Goal: Transaction & Acquisition: Book appointment/travel/reservation

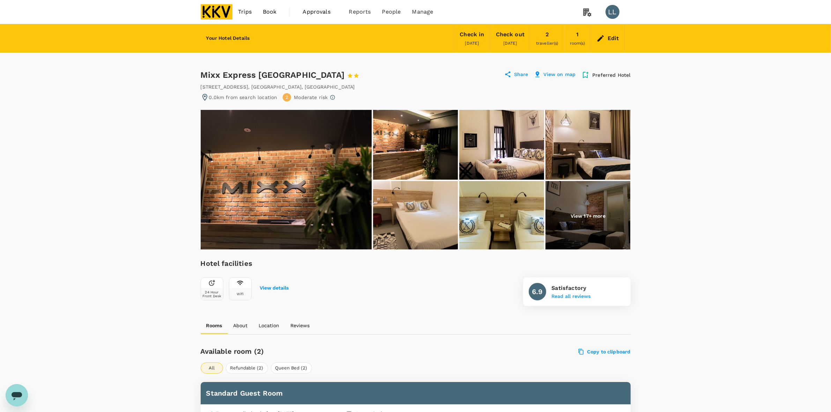
click at [293, 187] on img at bounding box center [286, 180] width 171 height 140
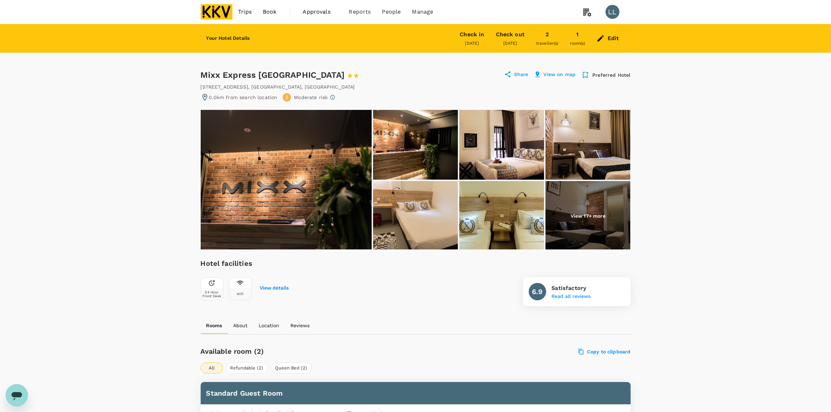
drag, startPoint x: 201, startPoint y: 68, endPoint x: 315, endPoint y: 74, distance: 113.9
click at [315, 74] on div "Mixx Express Hotel Sunway 1 Star 2 Stars 3 Stars 4 Stars 5 Stars" at bounding box center [290, 74] width 178 height 11
copy div "Mixx Express Hotel Sunway"
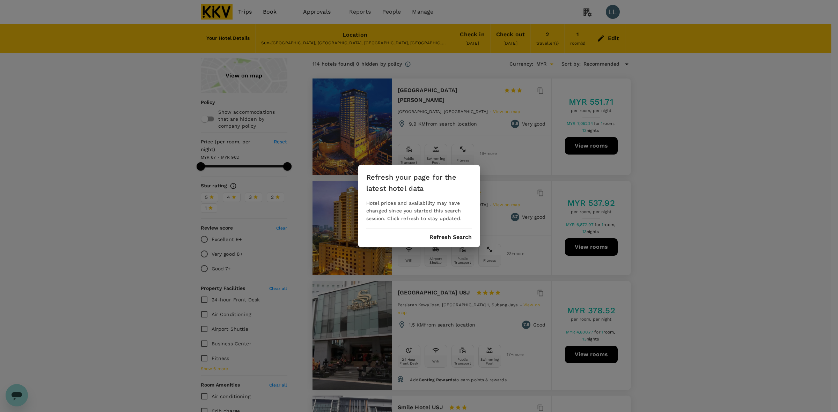
click at [464, 235] on button "Refresh Search" at bounding box center [450, 237] width 42 height 6
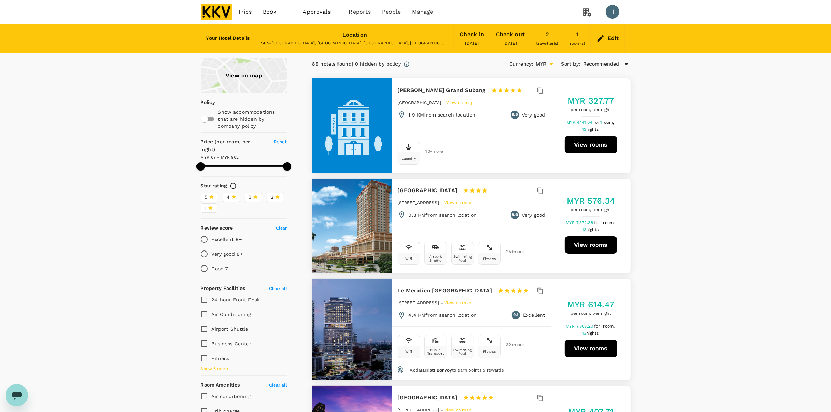
drag, startPoint x: 666, startPoint y: 147, endPoint x: 669, endPoint y: 202, distance: 54.6
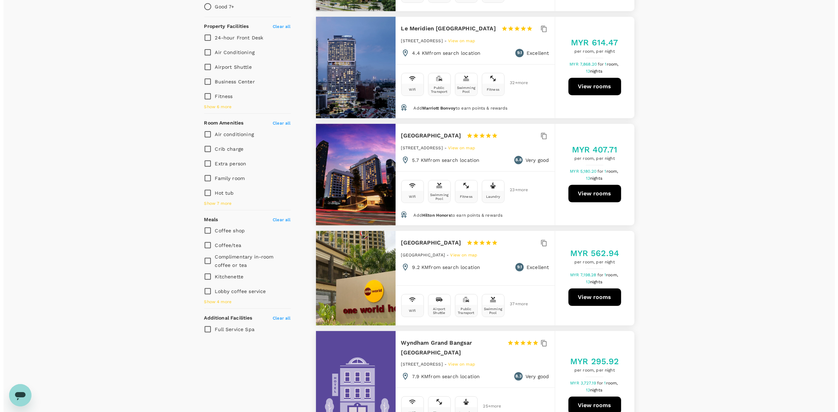
scroll to position [305, 0]
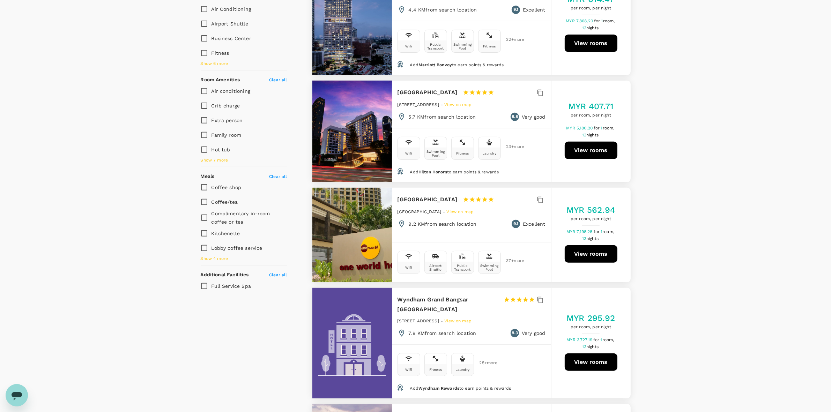
type input "961.61"
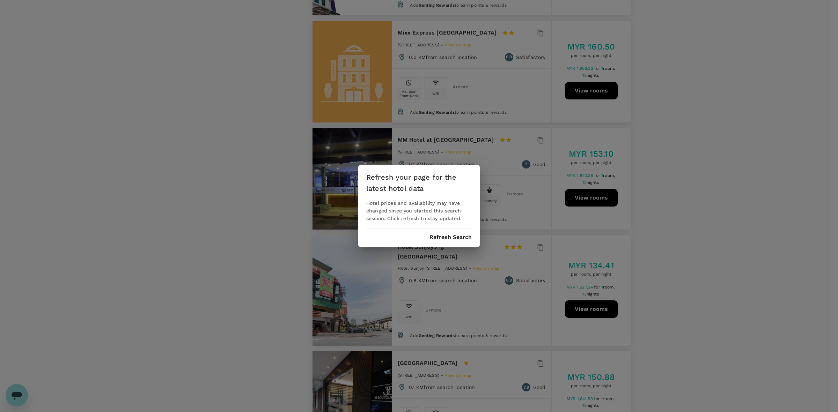
click at [440, 244] on div "Refresh your page for the latest hotel data Hotel prices and availability may h…" at bounding box center [419, 206] width 122 height 83
click at [440, 234] on button "Refresh Search" at bounding box center [450, 237] width 42 height 6
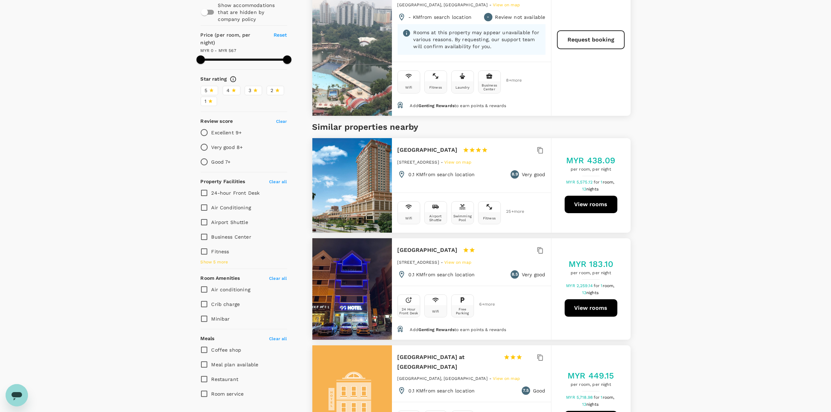
scroll to position [305, 0]
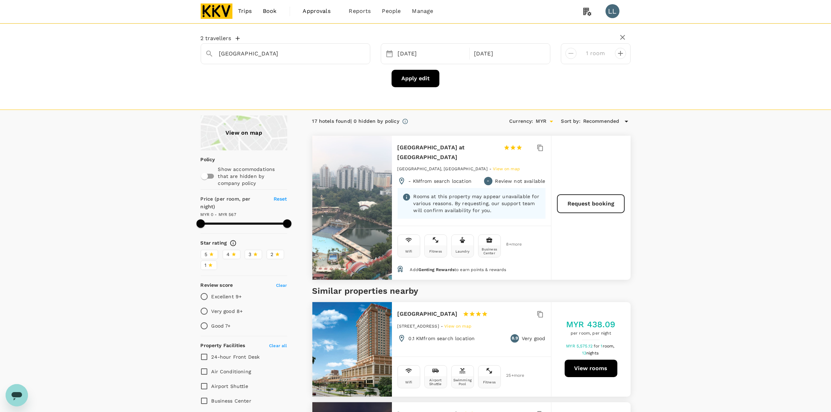
scroll to position [0, 0]
type input "566"
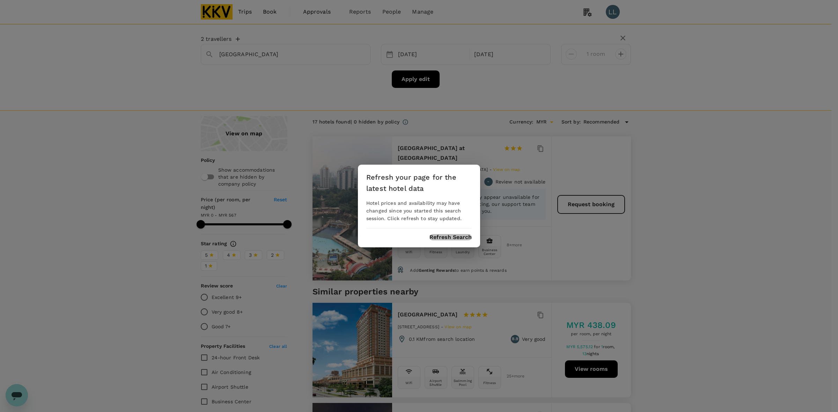
click at [447, 236] on button "Refresh Search" at bounding box center [450, 237] width 42 height 6
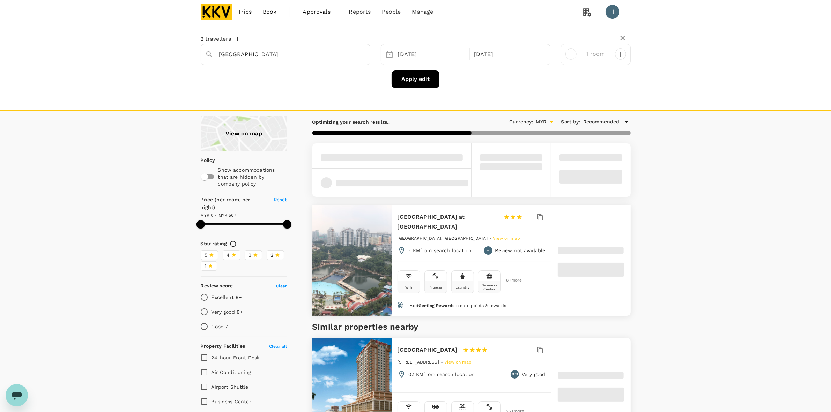
scroll to position [175, 0]
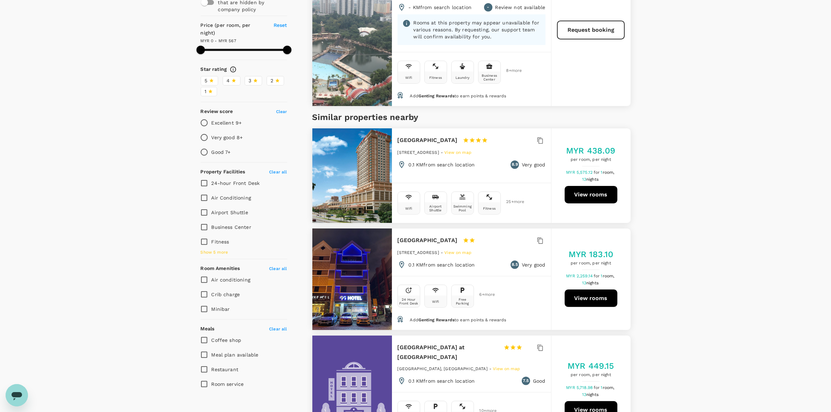
type input "566"
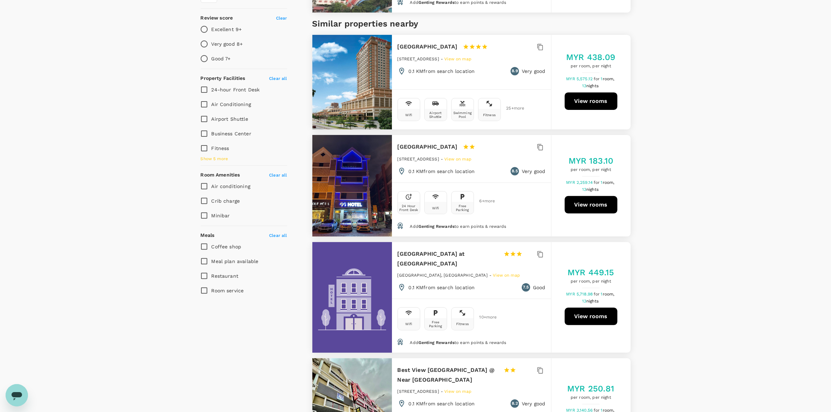
scroll to position [393, 0]
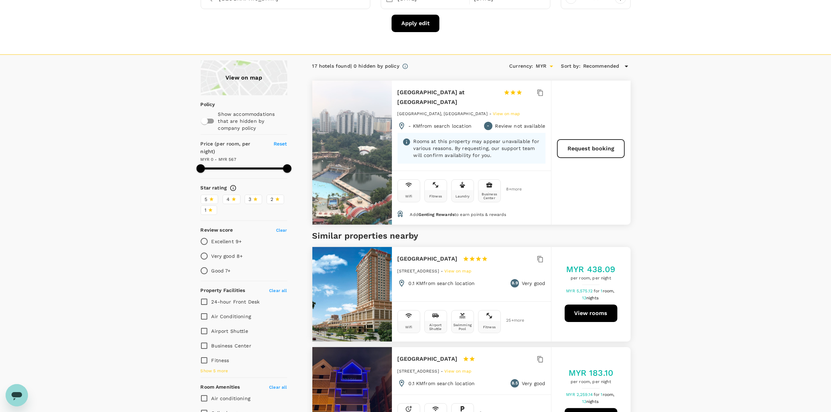
scroll to position [0, 0]
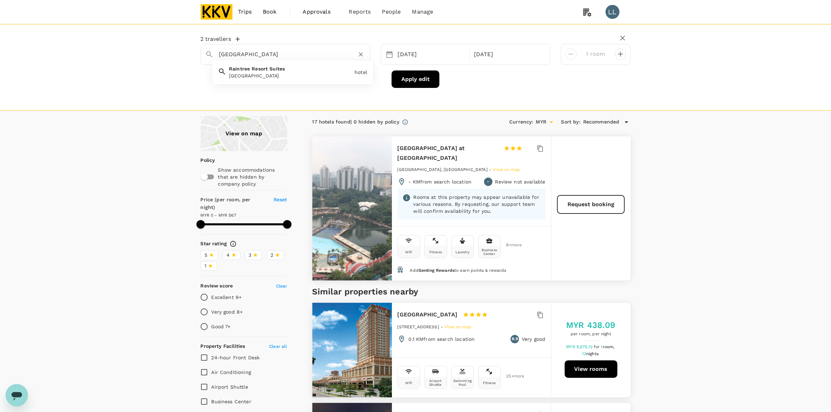
click at [322, 53] on input "Raintree Resort Suites" at bounding box center [282, 54] width 127 height 11
click at [360, 54] on icon "Clear" at bounding box center [361, 54] width 4 height 4
paste input "The Jati House - Sunway Homestay"
click at [243, 71] on span "Kabin" at bounding box center [245, 69] width 14 height 6
type input "The Kabin"
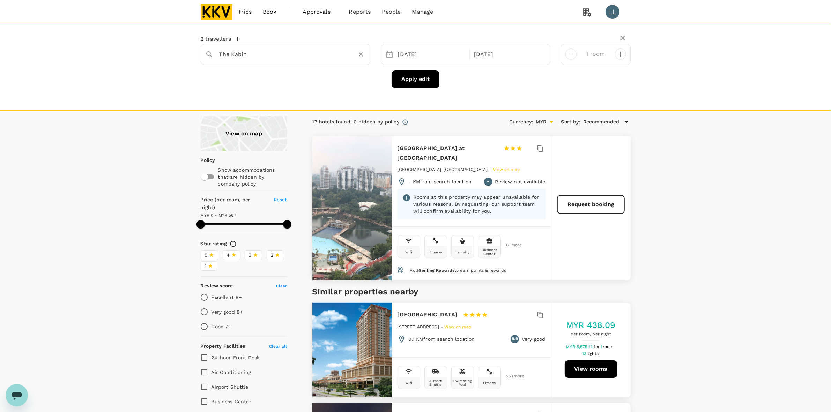
click at [420, 78] on button "Apply edit" at bounding box center [416, 79] width 48 height 17
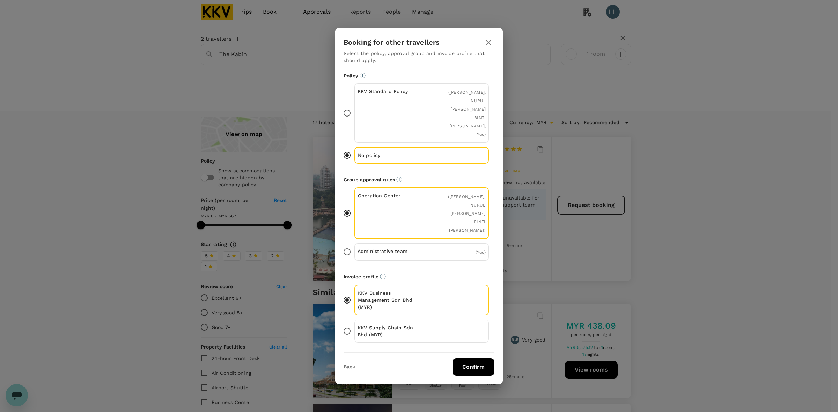
click at [464, 358] on button "Confirm" at bounding box center [473, 366] width 42 height 17
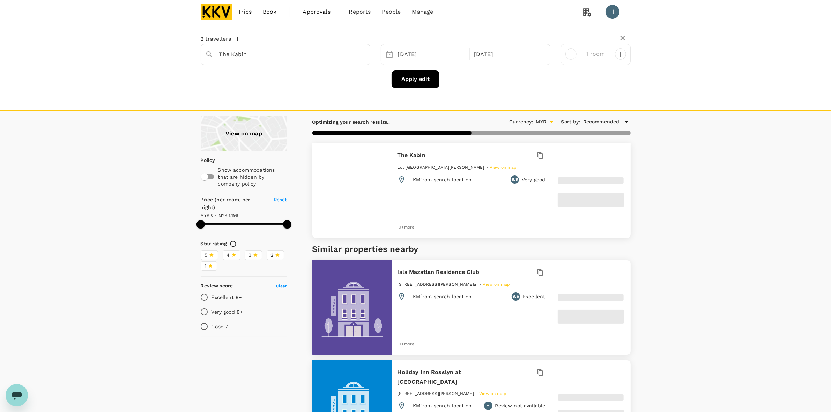
type input "1196"
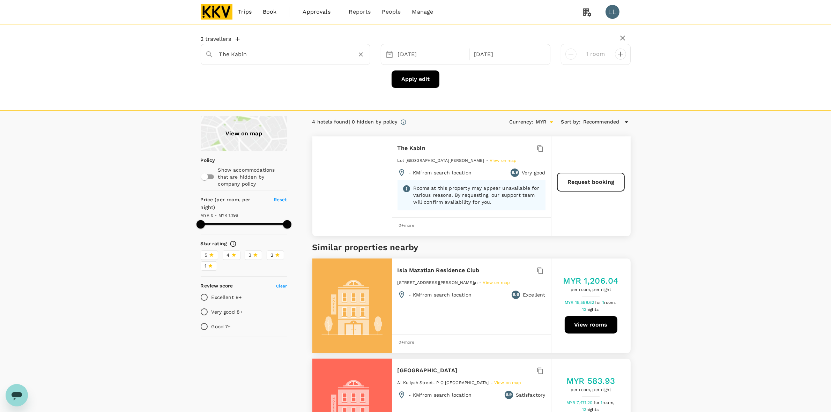
click at [262, 54] on input "The Kabin" at bounding box center [282, 54] width 127 height 11
type input "a"
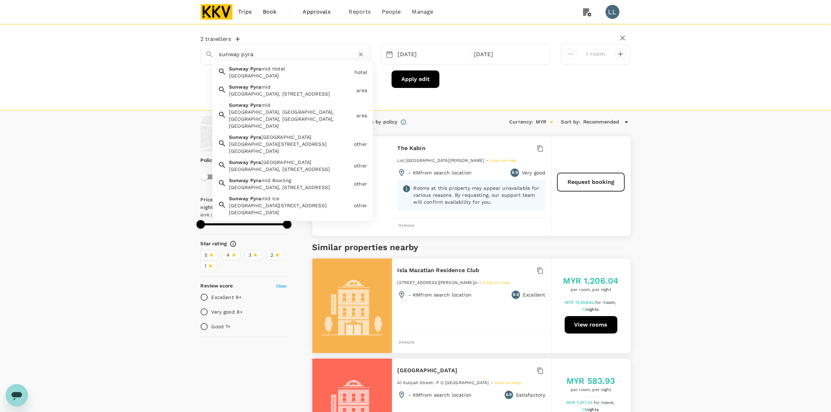
click at [265, 91] on div "Sunway Pyramid, Jalan PJS 11/15, Bandar Sunway, Petaling Jaya, Selangor, Malays…" at bounding box center [291, 93] width 125 height 7
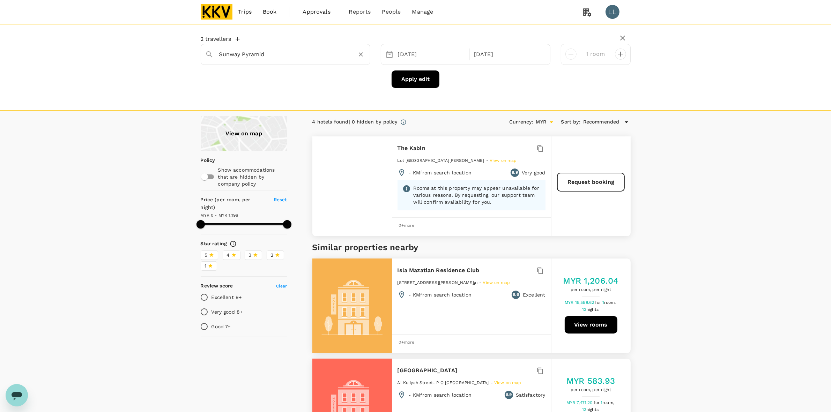
type input "Sunway Pyramid"
click at [405, 82] on button "Apply edit" at bounding box center [416, 79] width 48 height 17
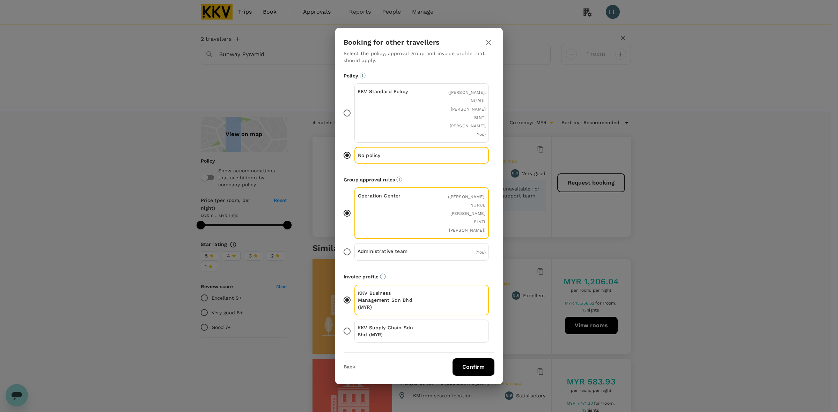
click at [485, 358] on button "Confirm" at bounding box center [473, 366] width 42 height 17
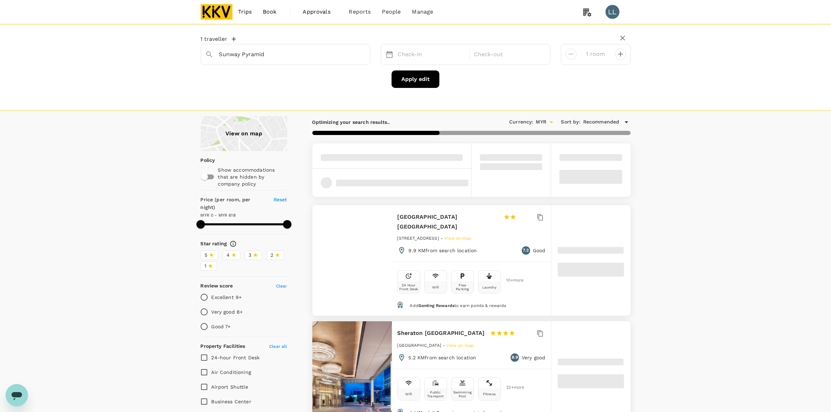
type input "Sunway Lagoon Hotel"
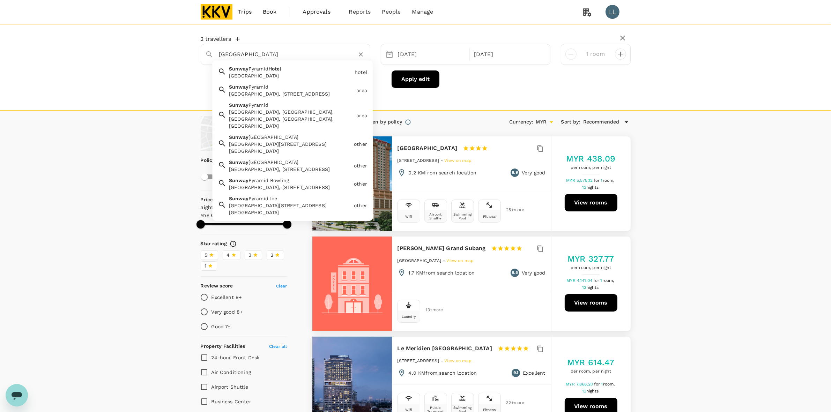
drag, startPoint x: 291, startPoint y: 53, endPoint x: 107, endPoint y: 52, distance: 184.0
click at [107, 52] on div "2 travellers Sunway Lagoon Hotel Sunway Pyramid Hotel Sunway Pyramid Hotel hote…" at bounding box center [415, 67] width 831 height 87
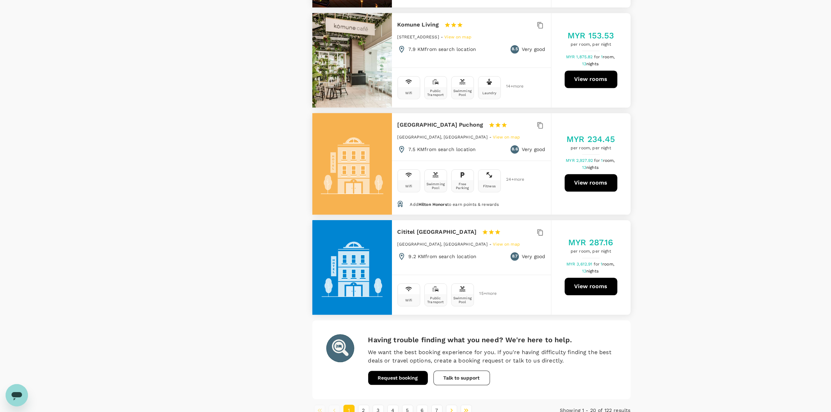
scroll to position [1938, 0]
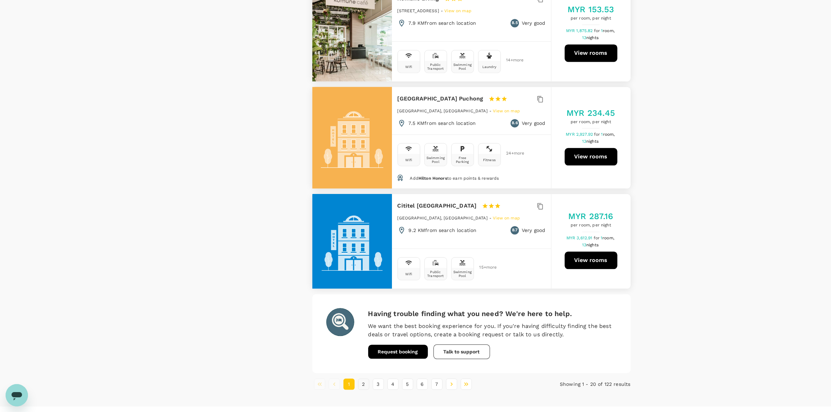
click at [365, 379] on button "2" at bounding box center [363, 384] width 11 height 11
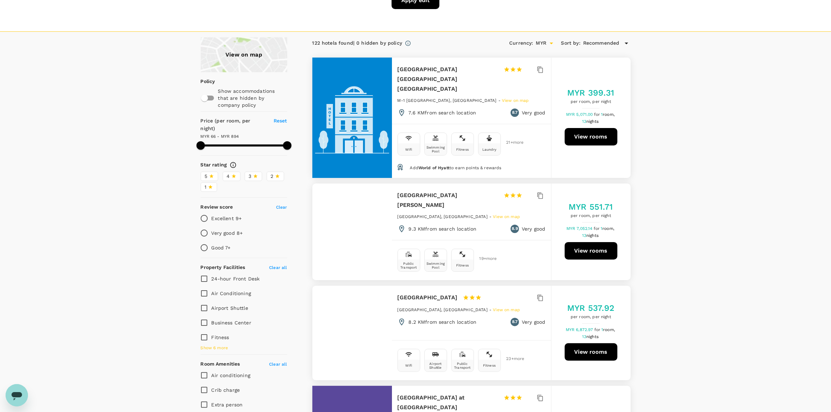
scroll to position [87, 0]
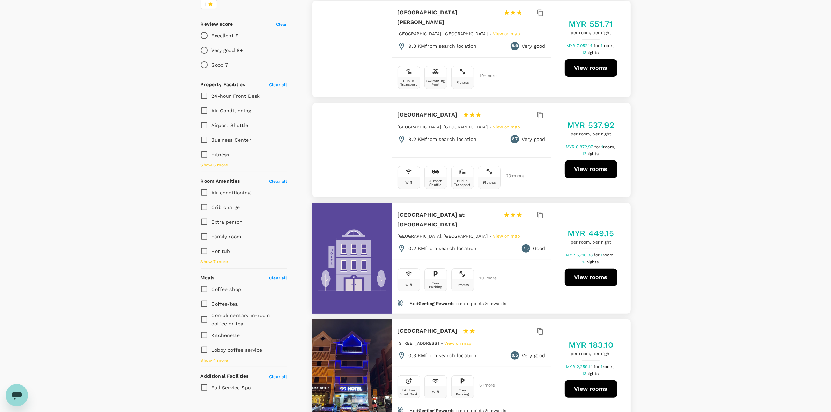
scroll to position [393, 0]
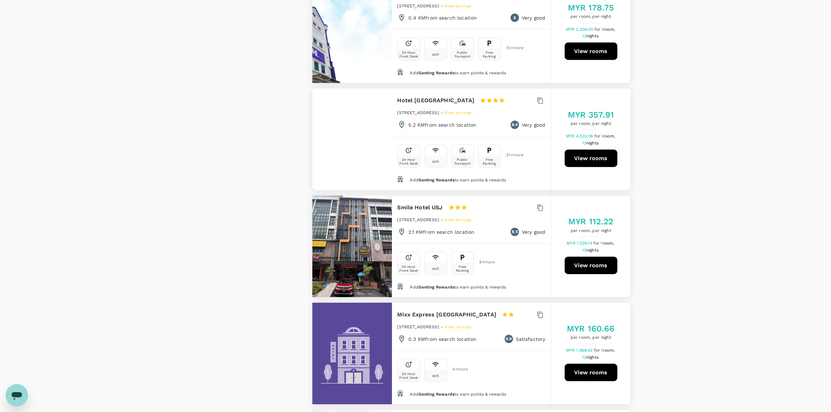
scroll to position [1004, 0]
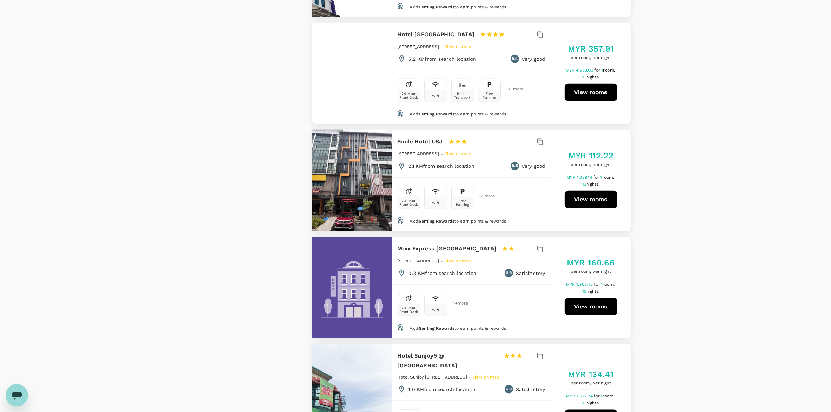
drag, startPoint x: 692, startPoint y: 260, endPoint x: 686, endPoint y: 262, distance: 6.0
click at [690, 261] on div "View on map Policy Show accommodations that are hidden by company policy Price …" at bounding box center [415, 274] width 831 height 2323
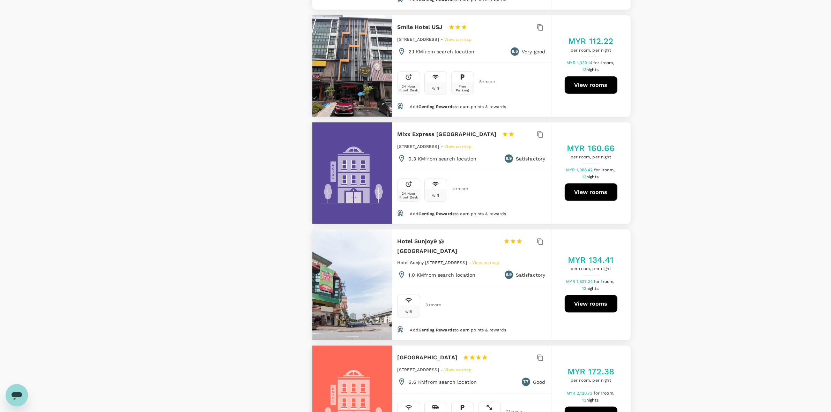
scroll to position [1178, 0]
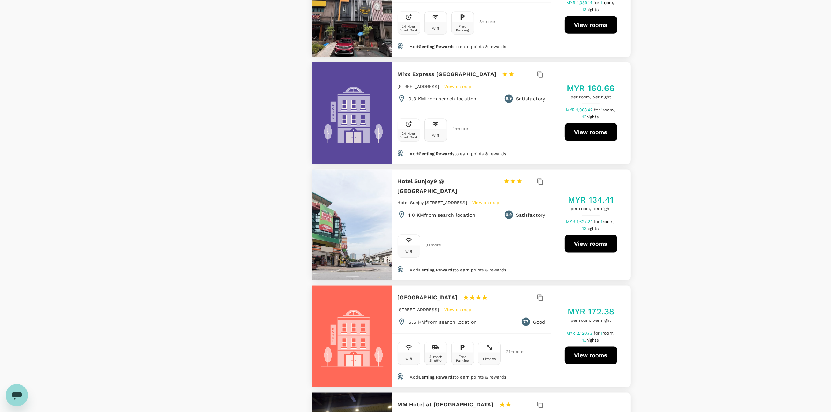
click at [664, 185] on div "View on map Policy Show accommodations that are hidden by company policy Price …" at bounding box center [415, 99] width 831 height 2323
click at [665, 236] on div "View on map Policy Show accommodations that are hidden by company policy Price …" at bounding box center [415, 99] width 831 height 2323
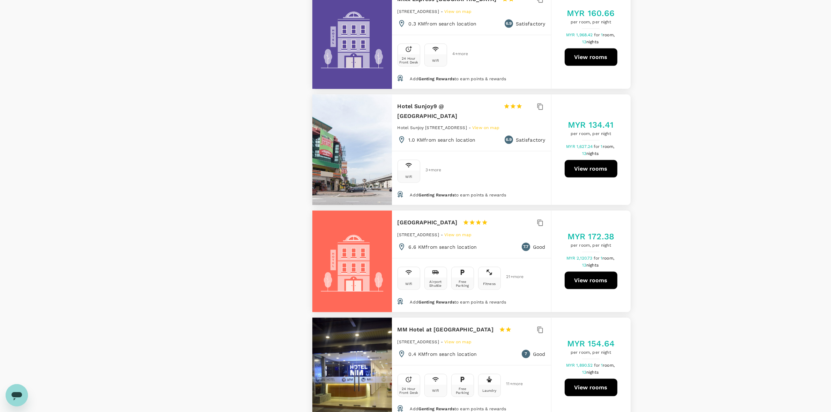
scroll to position [1309, 0]
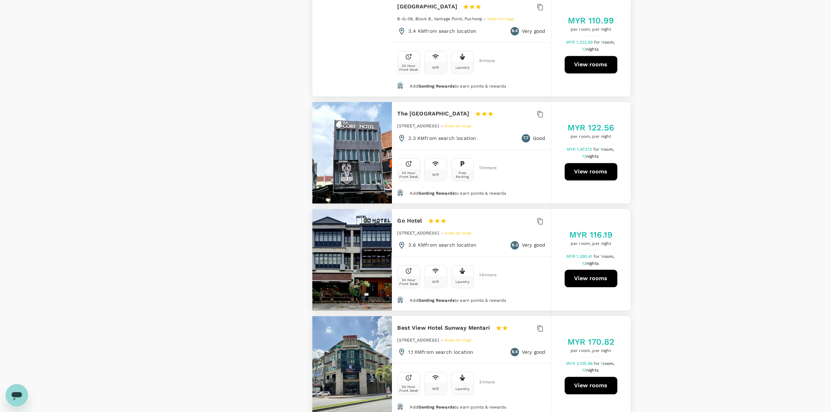
scroll to position [1920, 0]
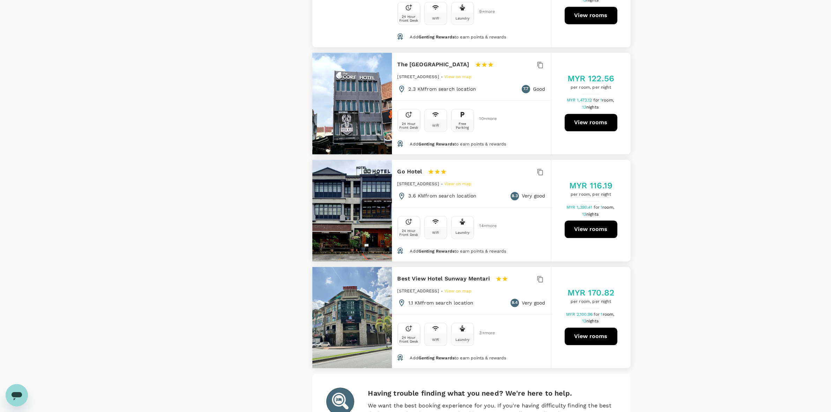
scroll to position [2043, 0]
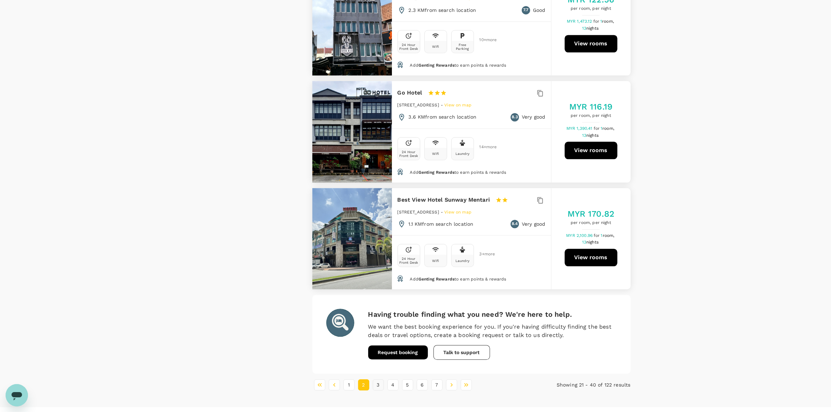
click at [379, 379] on button "3" at bounding box center [378, 384] width 11 height 11
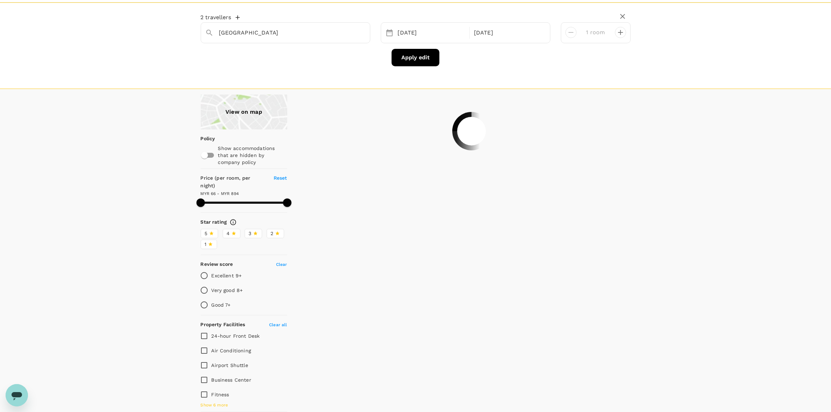
scroll to position [0, 0]
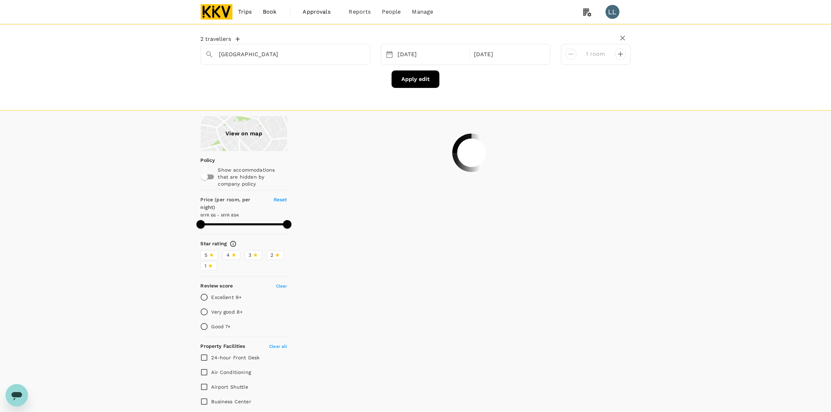
type input "893.7"
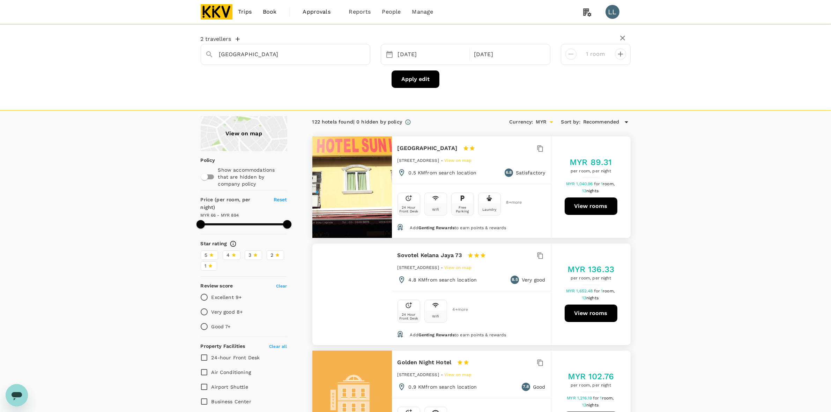
drag, startPoint x: 685, startPoint y: 210, endPoint x: 686, endPoint y: 217, distance: 7.4
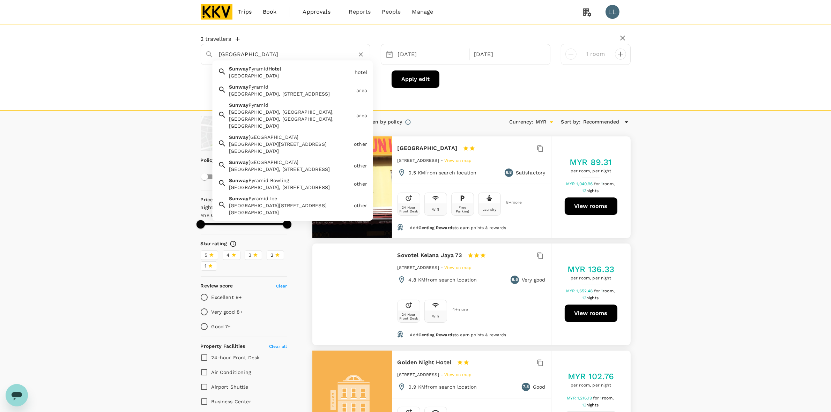
drag, startPoint x: 142, startPoint y: 54, endPoint x: 59, endPoint y: 57, distance: 83.1
click at [60, 57] on div "2 travellers Sunway Lagoon Hotel Sunway Pyramid Hotel Sunway Pyramid Hotel hote…" at bounding box center [415, 67] width 831 height 87
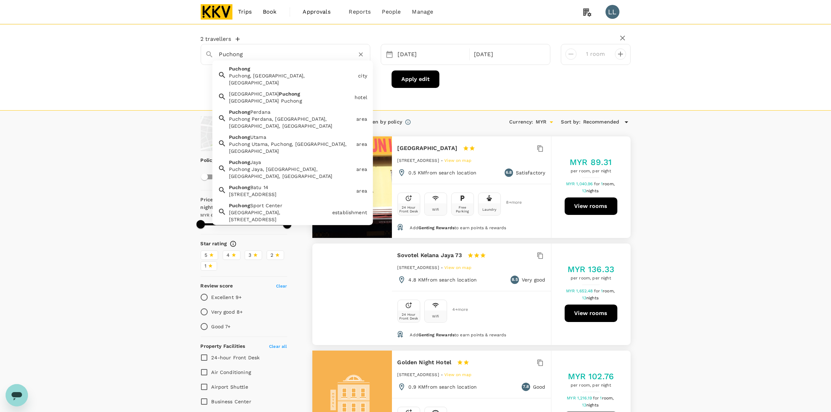
click at [243, 235] on div "Puchong Perdana LRT Station, Persiaran Puchong Perdana, Taman Puchong Perdana, …" at bounding box center [279, 252] width 101 height 35
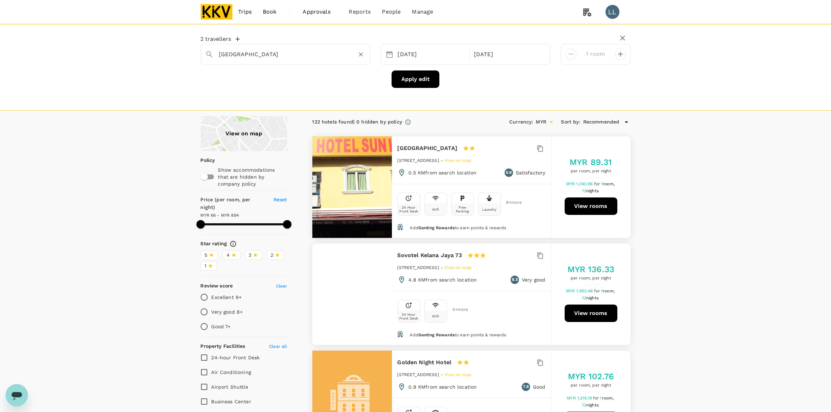
type input "Puchong Perdana LRT Station"
click at [413, 78] on button "Apply edit" at bounding box center [416, 79] width 48 height 17
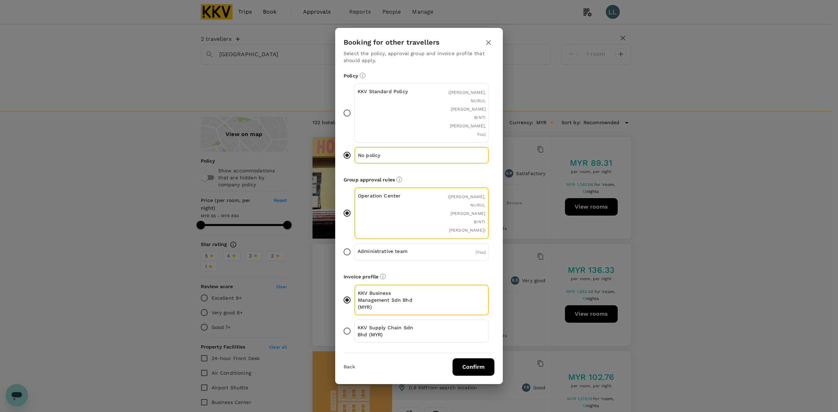
click at [474, 358] on button "Confirm" at bounding box center [473, 366] width 42 height 17
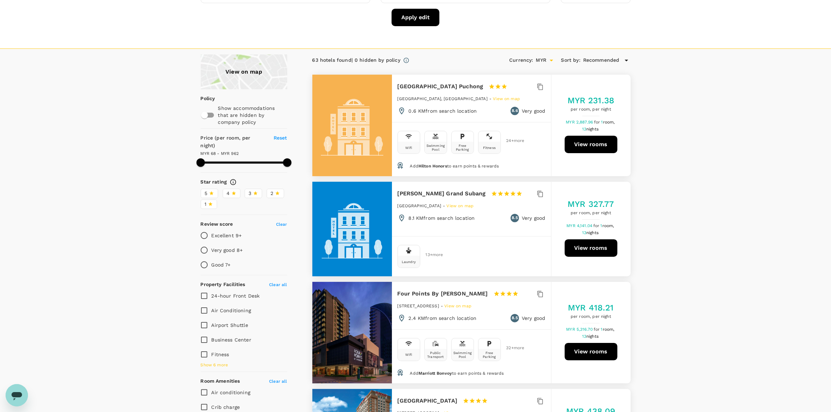
scroll to position [44, 0]
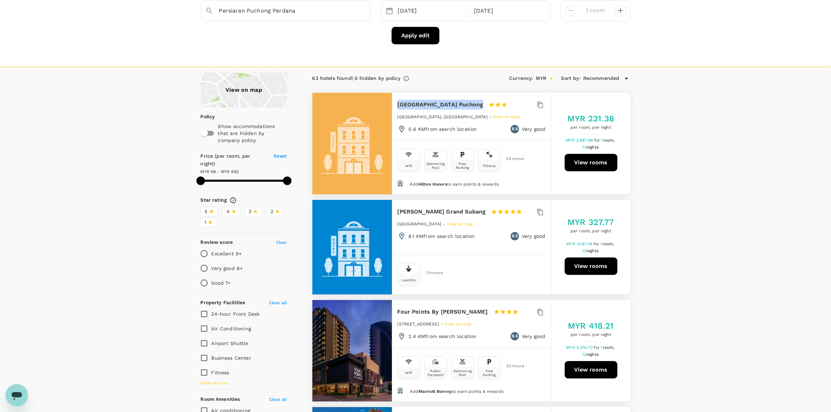
drag, startPoint x: 396, startPoint y: 102, endPoint x: 472, endPoint y: 104, distance: 75.8
click at [472, 104] on div "Hilton Garden Inn Puchong 1 Star 2 Stars 3 Stars 4 Stars 5 Stars Jalan Dm2, Puc…" at bounding box center [471, 116] width 159 height 47
copy h6 "Hilton Garden Inn Puchong"
drag, startPoint x: 708, startPoint y: 195, endPoint x: 690, endPoint y: 184, distance: 20.9
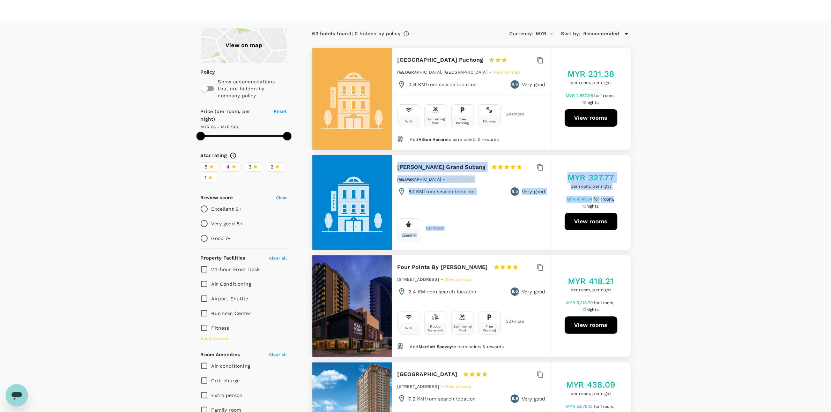
scroll to position [131, 0]
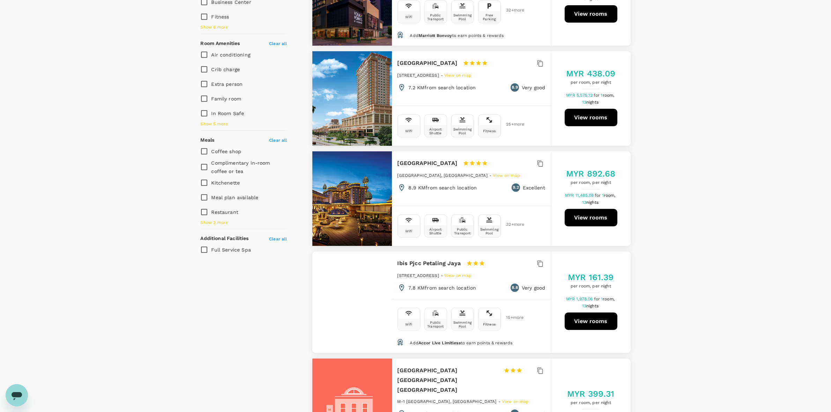
scroll to position [480, 0]
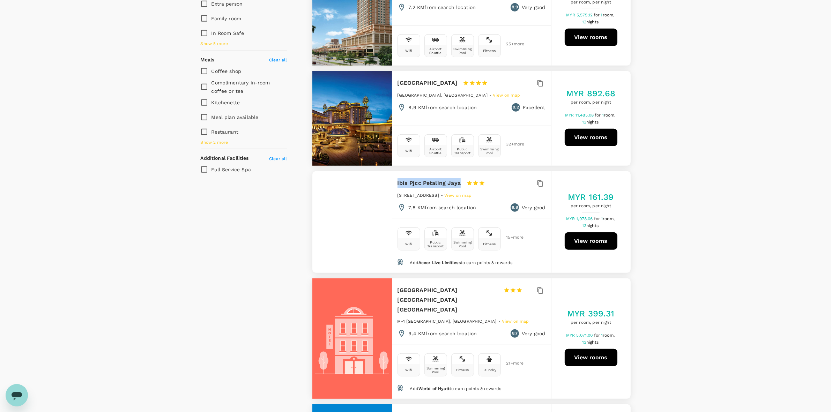
drag, startPoint x: 397, startPoint y: 180, endPoint x: 461, endPoint y: 183, distance: 65.0
click at [461, 183] on div "Ibis Pjcc Petaling Jaya 1 Star 2 Stars 3 Stars 4 Stars 5 Stars 1 Jalan Pjs 5-29…" at bounding box center [471, 194] width 159 height 47
copy h6 "Ibis Pjcc Petaling Jaya"
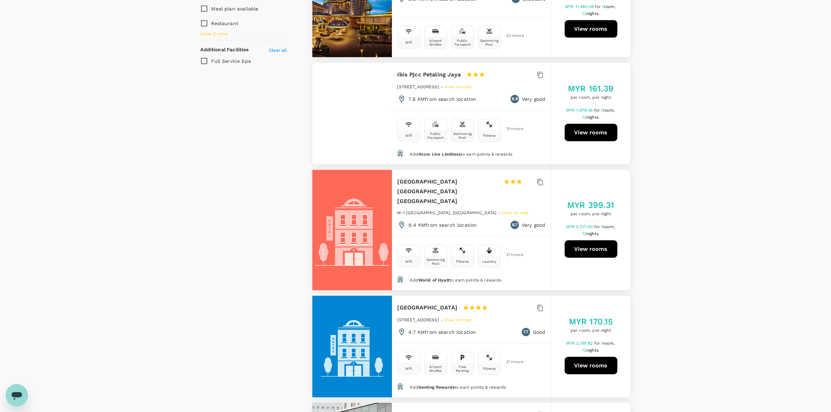
scroll to position [611, 0]
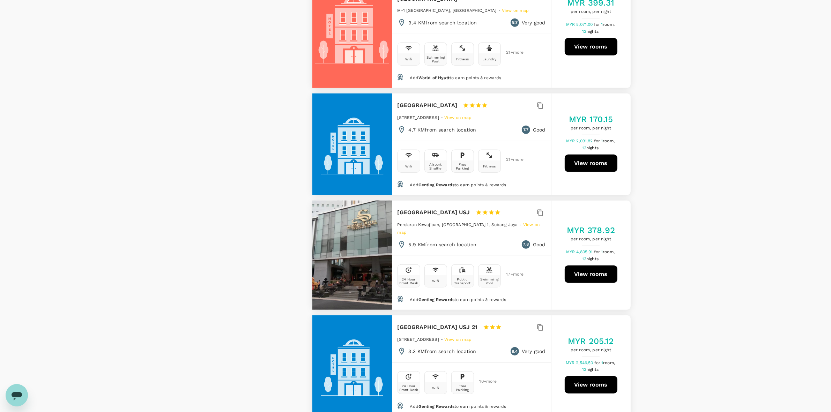
scroll to position [873, 0]
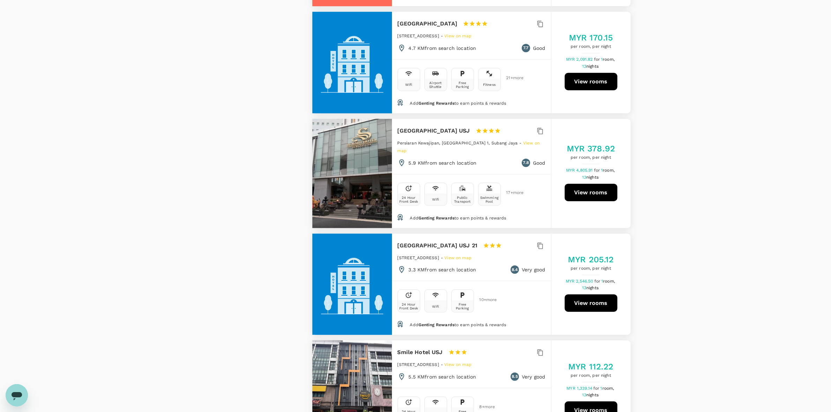
click at [689, 199] on div "View on map Policy Show accommodations that are hidden by company policy Price …" at bounding box center [415, 397] width 831 height 2306
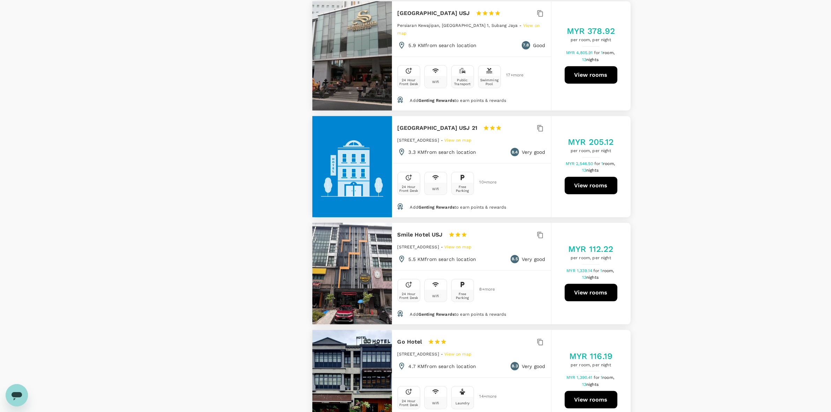
scroll to position [1004, 0]
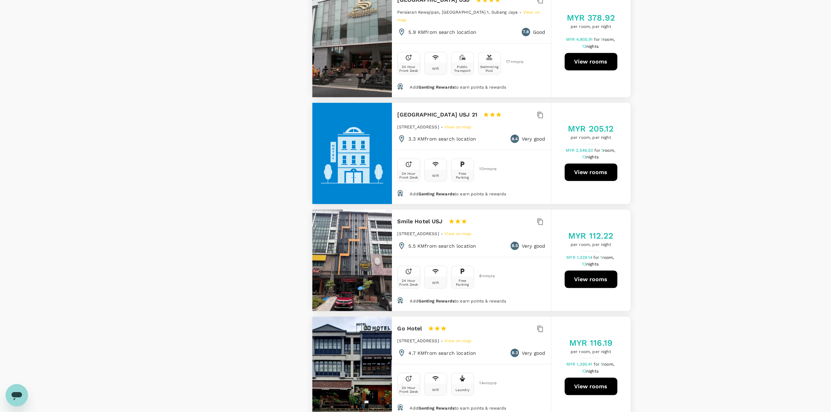
click at [680, 154] on div "View on map Policy Show accommodations that are hidden by company policy Price …" at bounding box center [415, 266] width 831 height 2306
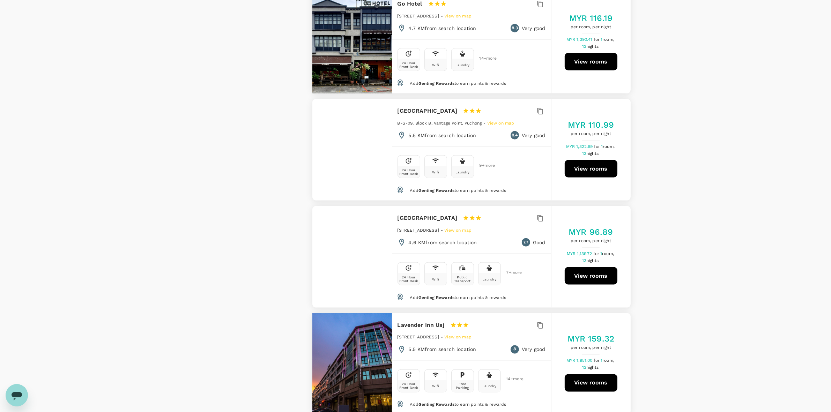
scroll to position [1353, 0]
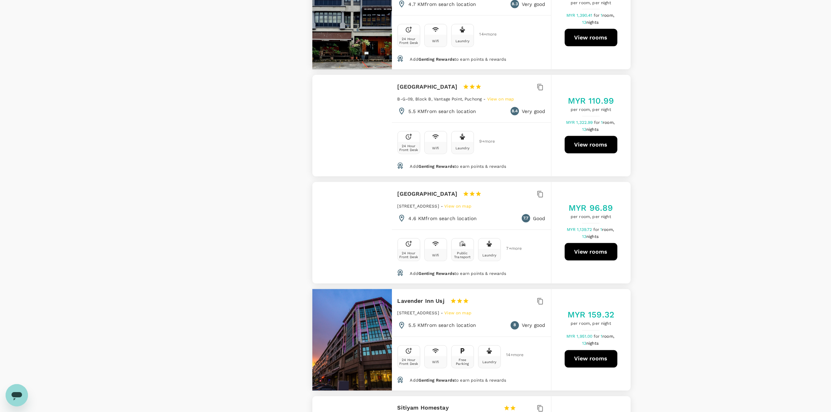
drag, startPoint x: 674, startPoint y: 177, endPoint x: 675, endPoint y: 223, distance: 46.4
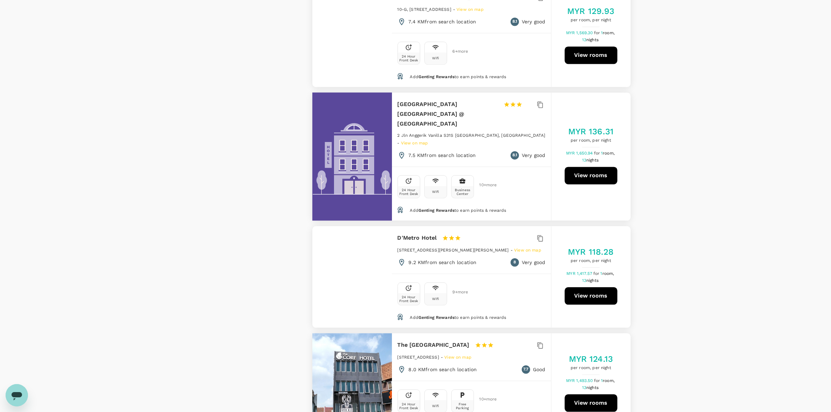
scroll to position [2007, 0]
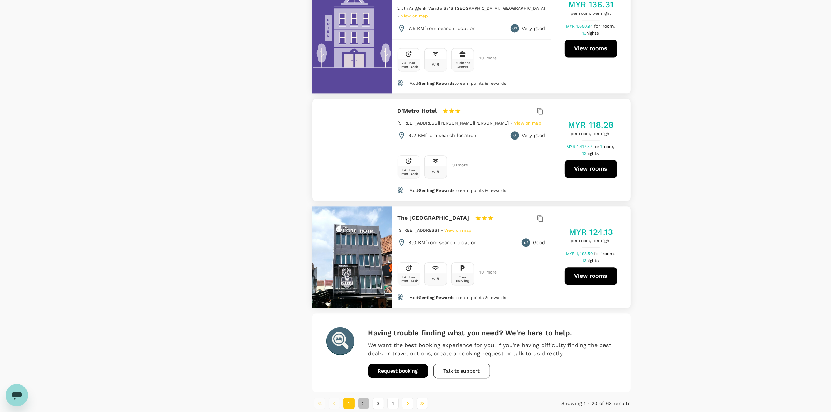
drag, startPoint x: 363, startPoint y: 375, endPoint x: 521, endPoint y: 388, distance: 158.3
click at [363, 398] on button "2" at bounding box center [363, 403] width 11 height 11
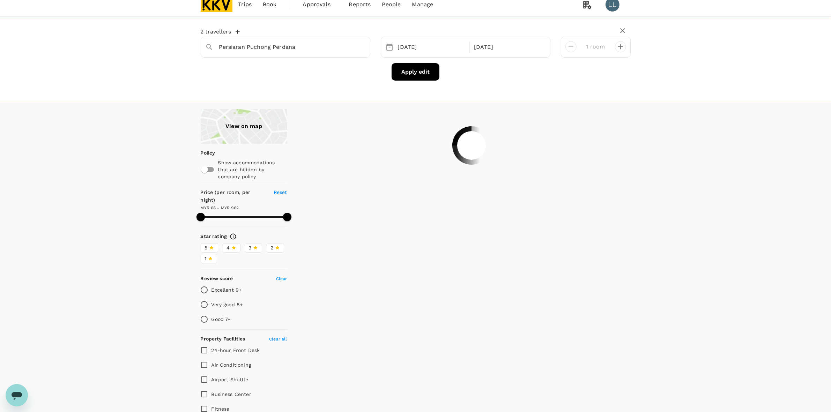
scroll to position [0, 0]
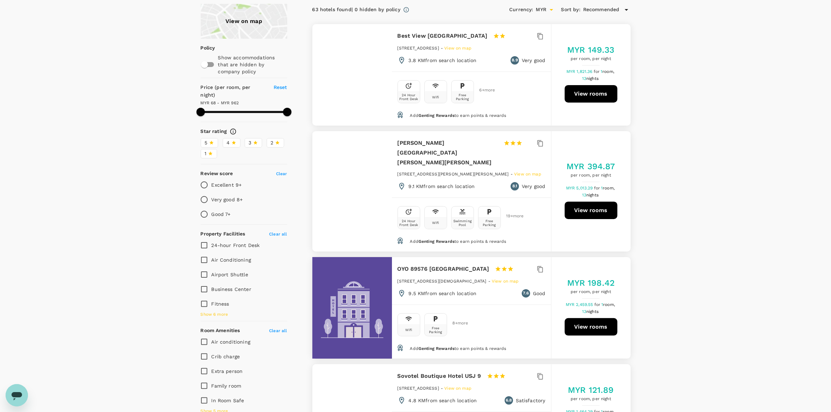
scroll to position [175, 0]
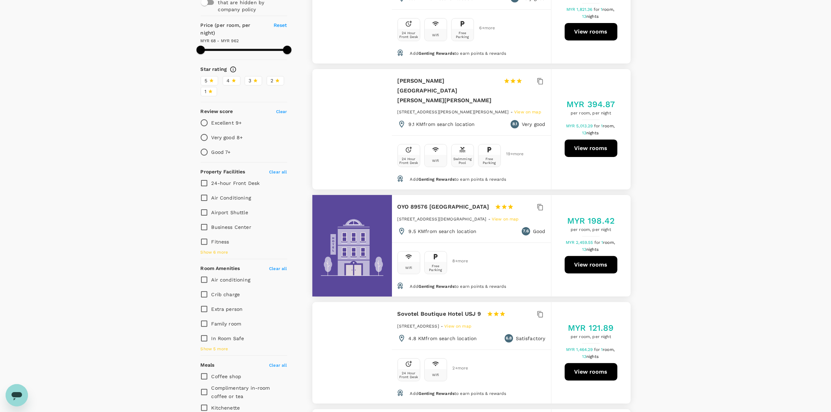
drag, startPoint x: 701, startPoint y: 392, endPoint x: 701, endPoint y: 378, distance: 14.0
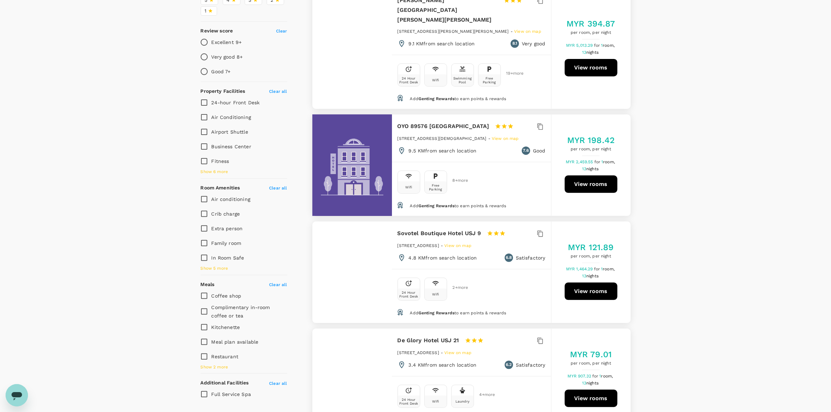
scroll to position [349, 0]
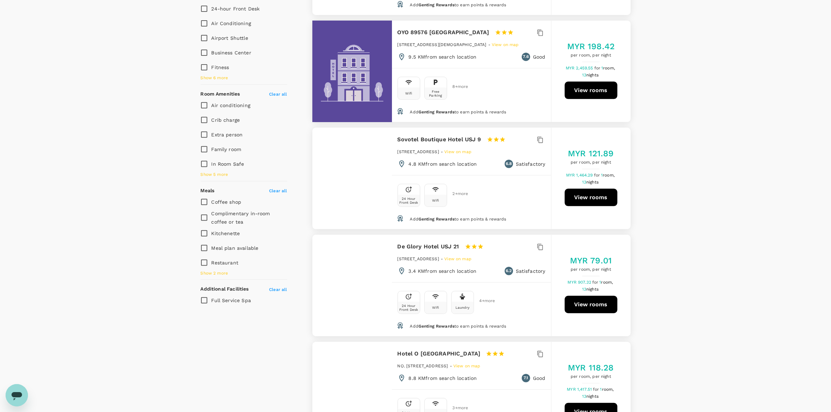
drag, startPoint x: 686, startPoint y: 237, endPoint x: 687, endPoint y: 231, distance: 6.0
drag, startPoint x: 398, startPoint y: 124, endPoint x: 482, endPoint y: 126, distance: 84.1
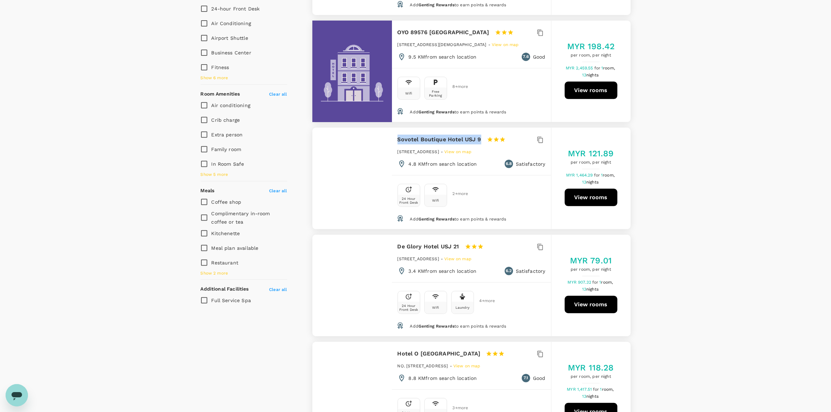
click at [482, 135] on div "Sovotel Boutique Hotel USJ 9 1 Star 2 Stars 3 Stars 4 Stars 5 Stars" at bounding box center [458, 140] width 121 height 10
copy h6 "Sovotel Boutique Hotel USJ 9"
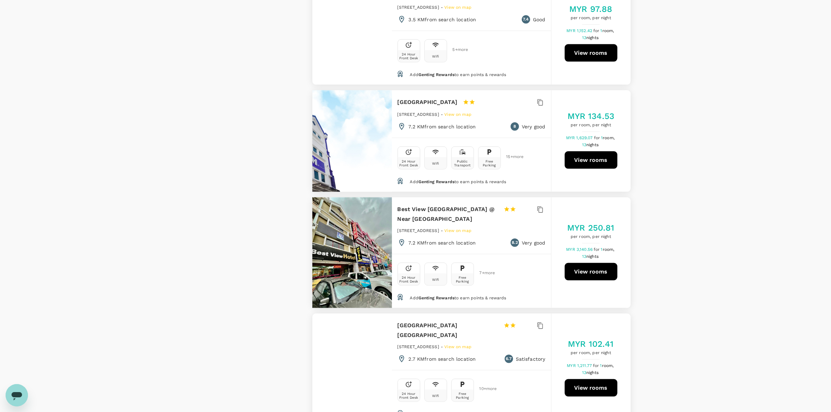
scroll to position [1265, 0]
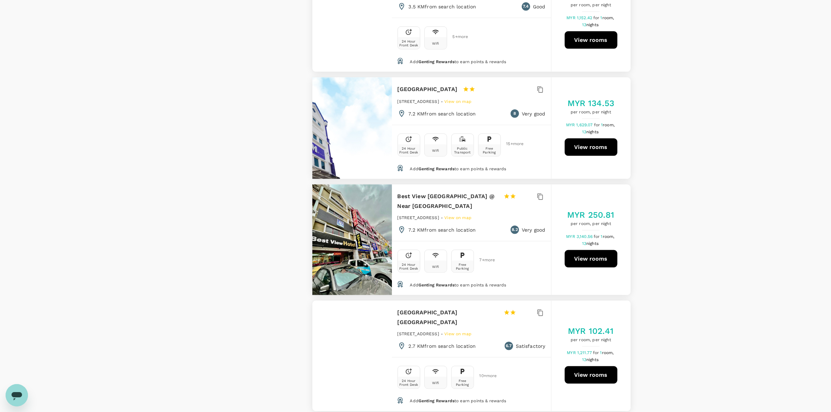
click at [664, 197] on div "View on map Policy Show accommodations that are hidden by company policy Price …" at bounding box center [415, 19] width 831 height 2336
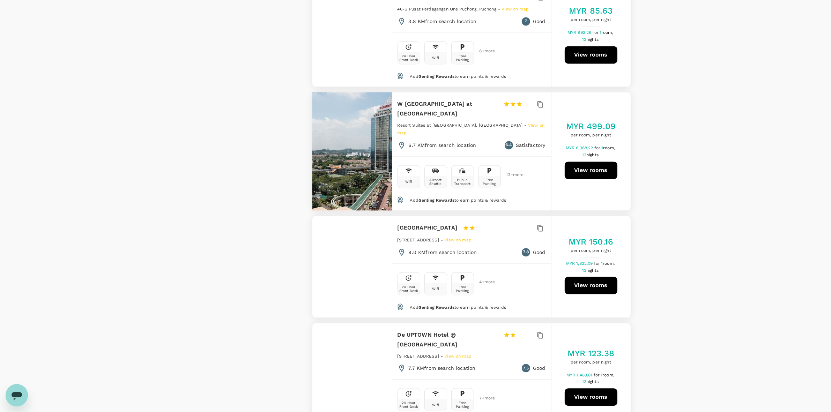
scroll to position [2007, 0]
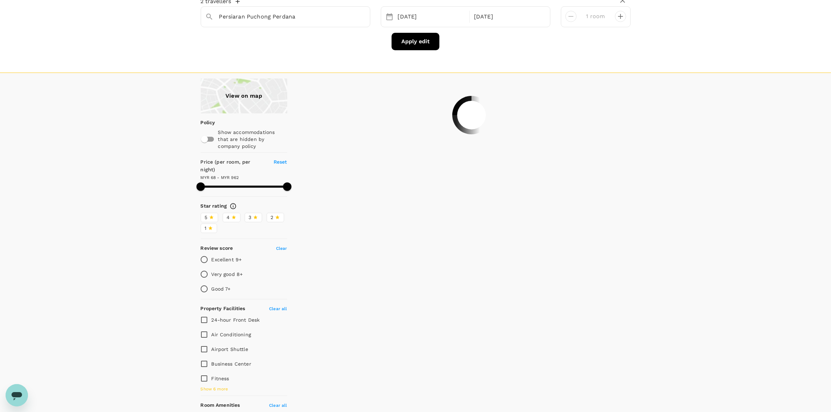
scroll to position [0, 0]
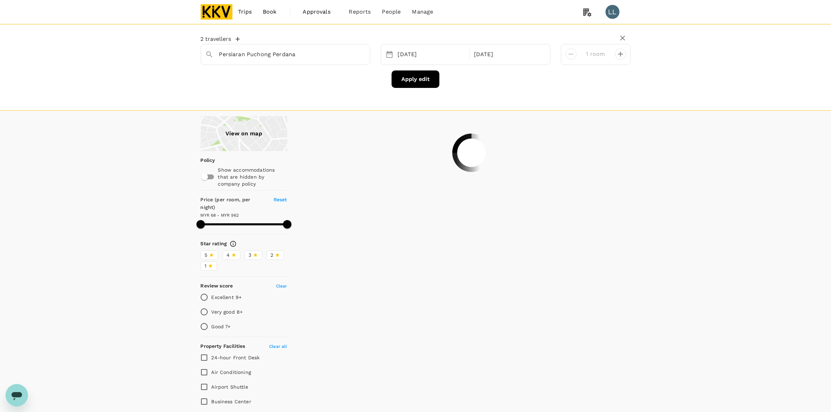
type input "961.53"
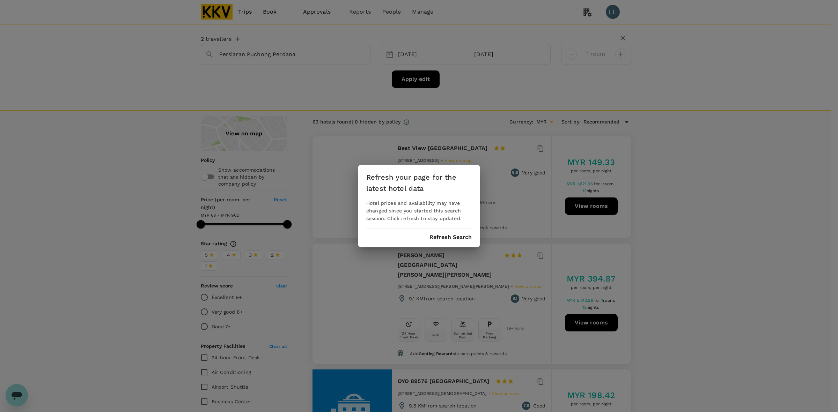
drag, startPoint x: 455, startPoint y: 231, endPoint x: 453, endPoint y: 236, distance: 5.2
click at [453, 236] on div "Refresh your page for the latest hotel data Hotel prices and availability may h…" at bounding box center [419, 206] width 122 height 83
click at [453, 236] on button "Refresh Search" at bounding box center [450, 237] width 42 height 6
click at [715, 182] on div "Refresh your page for the latest hotel data Hotel prices and availability may h…" at bounding box center [419, 206] width 838 height 412
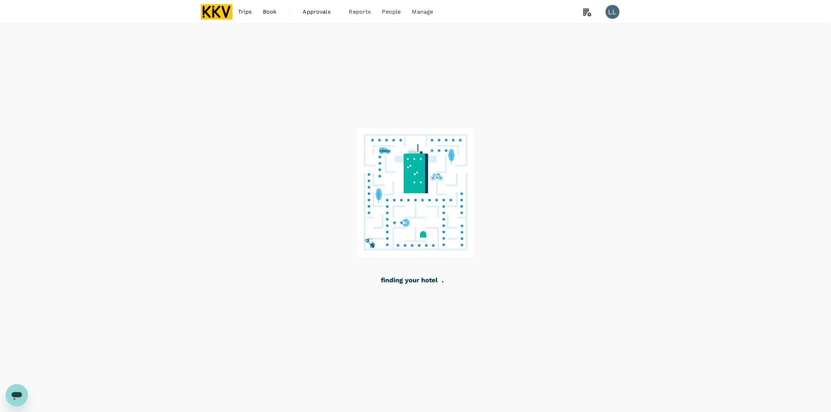
click at [694, 271] on div at bounding box center [415, 218] width 831 height 389
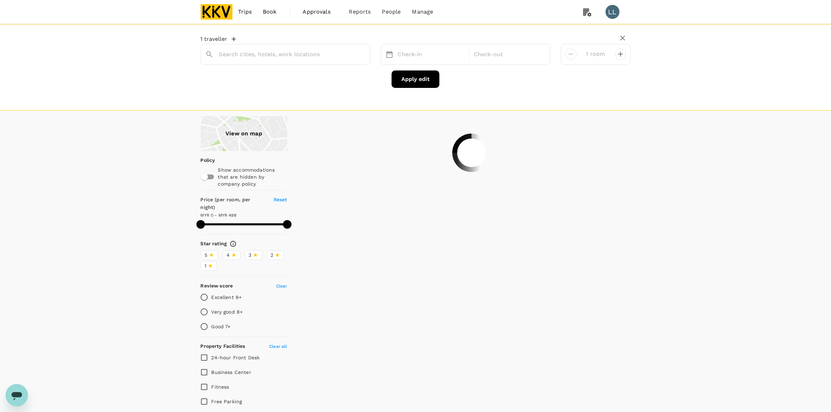
type input "Persiaran Puchong Perdana"
click at [670, 216] on div "View on map Policy Show accommodations that are hidden by company policy Price …" at bounding box center [415, 386] width 831 height 541
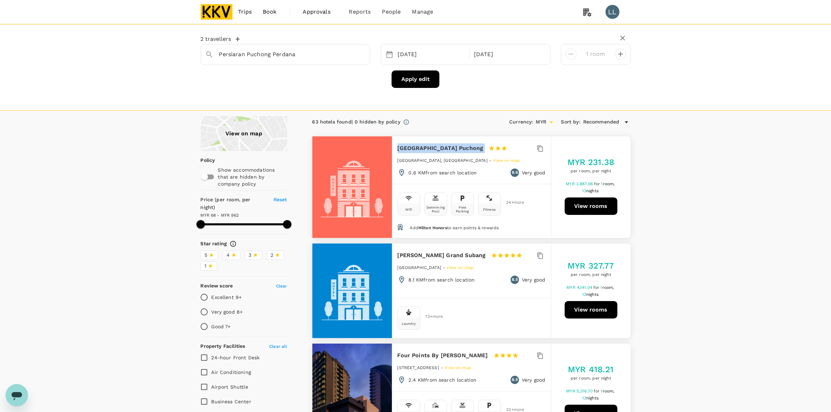
drag, startPoint x: 397, startPoint y: 149, endPoint x: 476, endPoint y: 147, distance: 79.3
click at [476, 147] on div "Hilton Garden Inn Puchong 1 Star 2 Stars 3 Stars 4 Stars 5 Stars" at bounding box center [459, 148] width 123 height 10
copy div "Hilton Garden Inn Puchong"
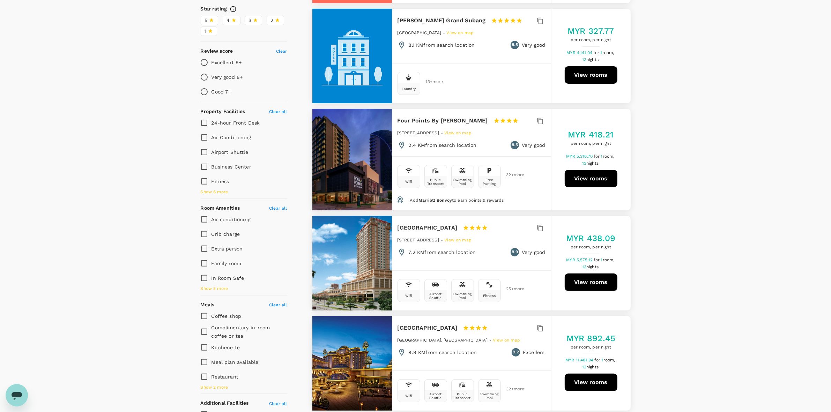
scroll to position [349, 0]
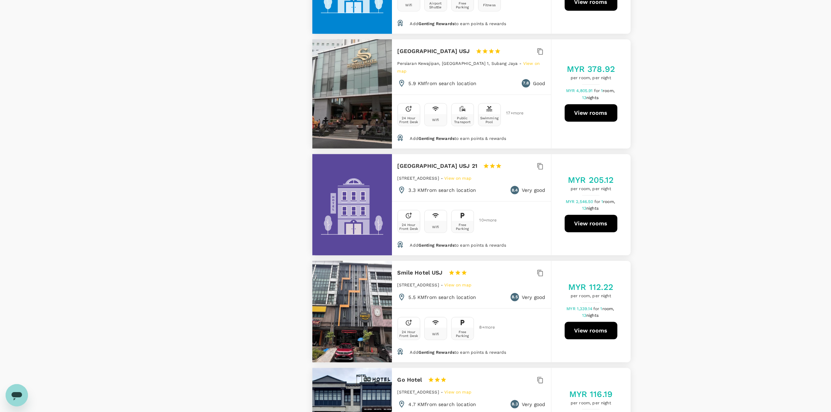
scroll to position [960, 0]
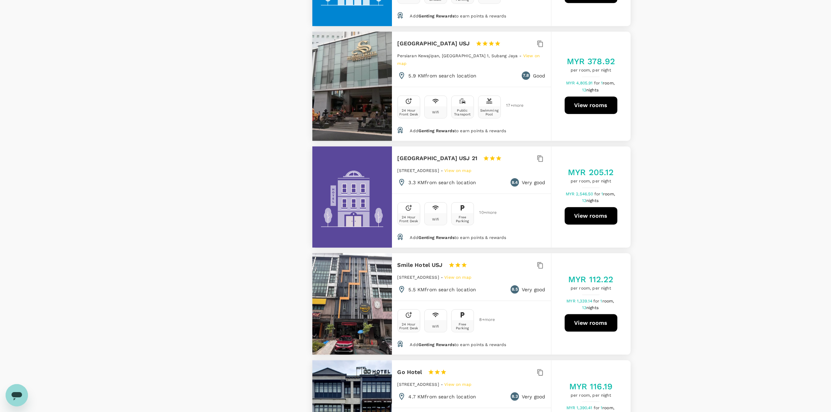
click at [663, 184] on div "View on map Policy Show accommodations that are hidden by company policy Price …" at bounding box center [415, 309] width 831 height 2306
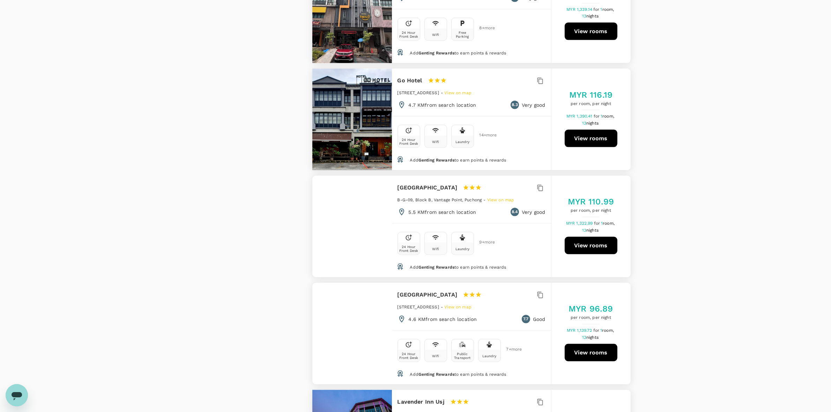
scroll to position [1265, 0]
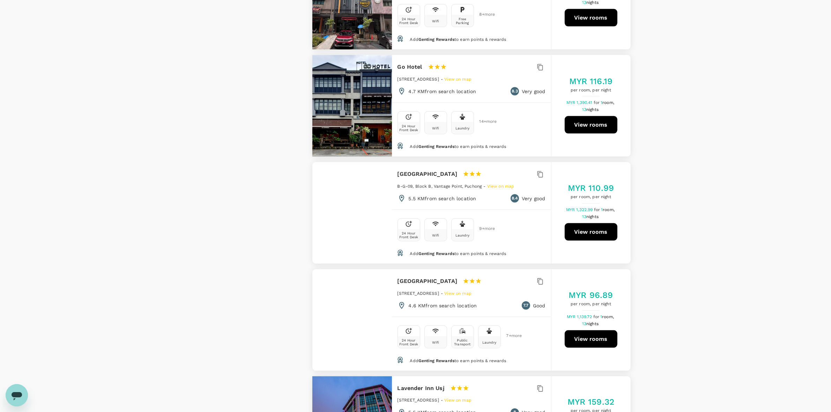
click at [759, 188] on div "View on map Policy Show accommodations that are hidden by company policy Price …" at bounding box center [415, 4] width 831 height 2306
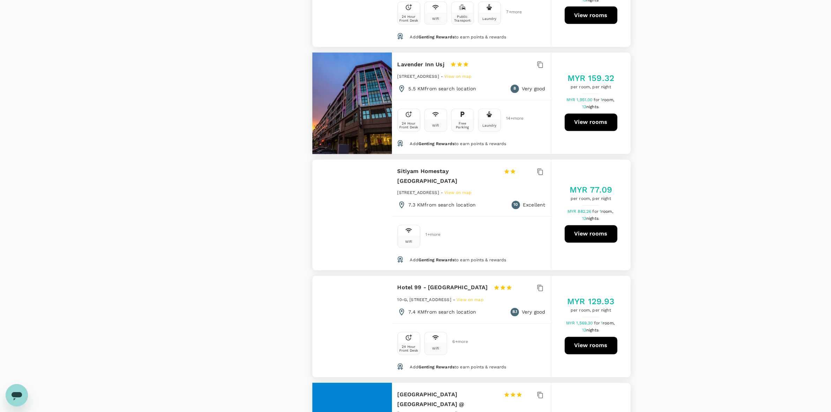
scroll to position [1614, 0]
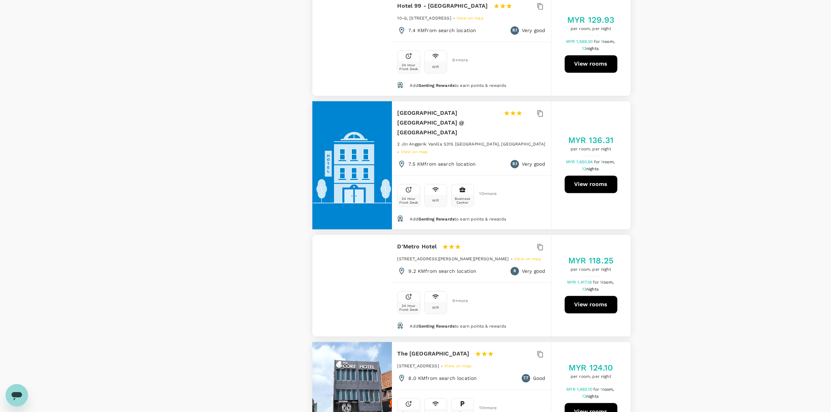
scroll to position [1876, 0]
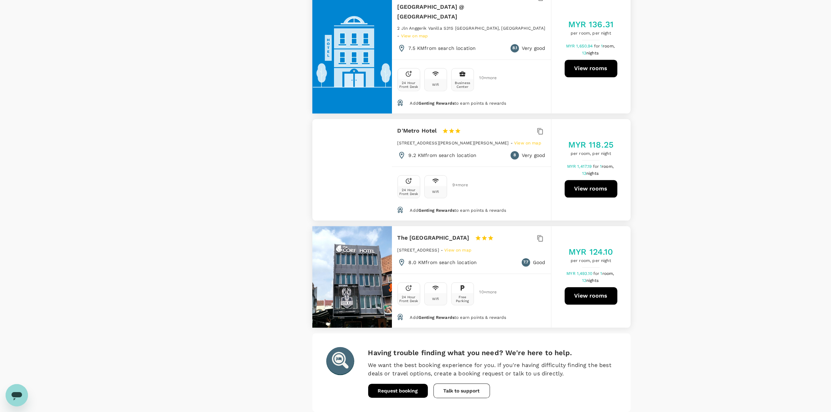
scroll to position [2008, 0]
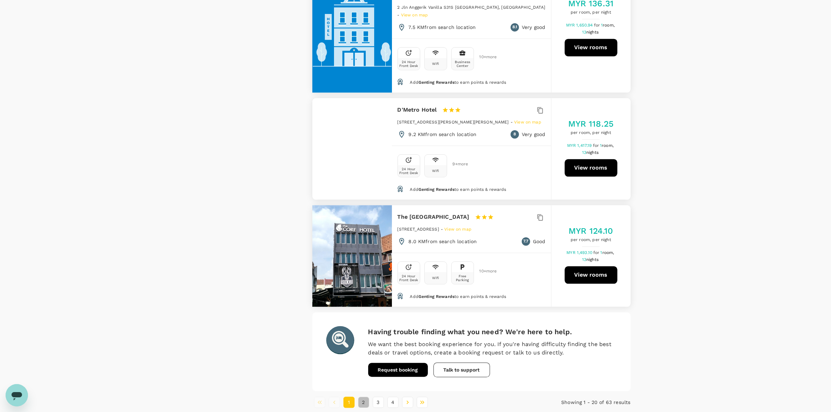
click at [360, 397] on button "2" at bounding box center [363, 402] width 11 height 11
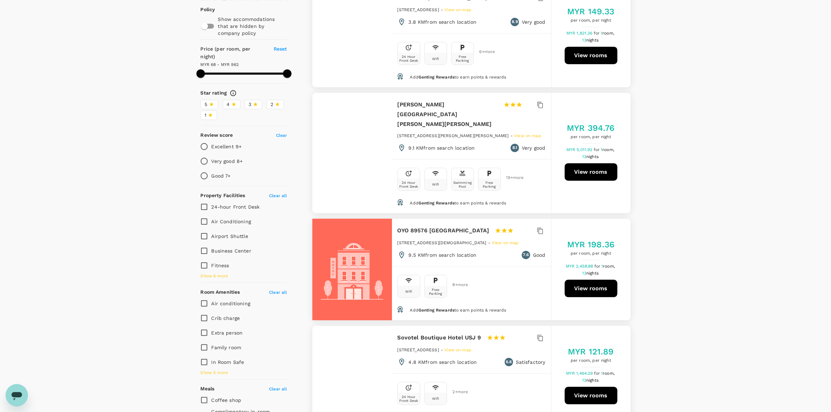
scroll to position [0, 0]
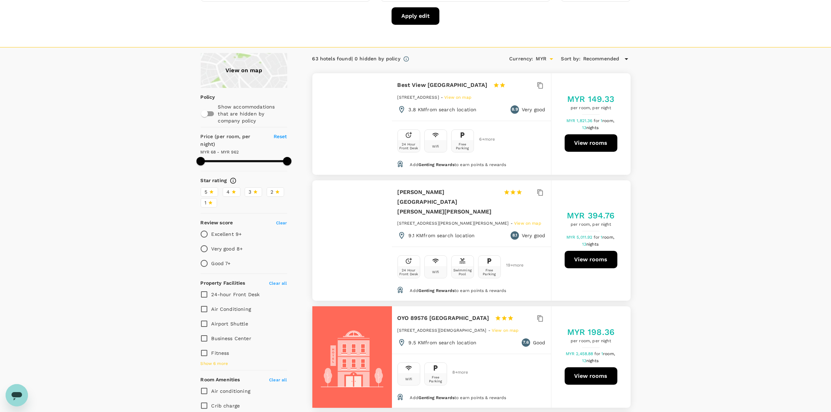
scroll to position [131, 0]
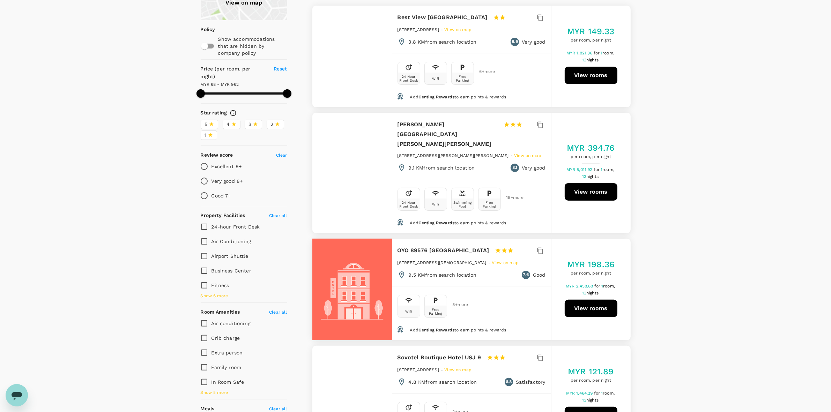
drag, startPoint x: 711, startPoint y: 121, endPoint x: 709, endPoint y: 125, distance: 4.3
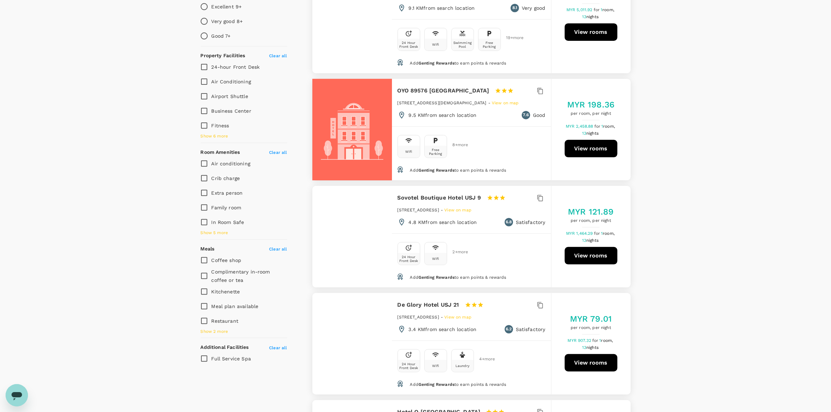
scroll to position [305, 0]
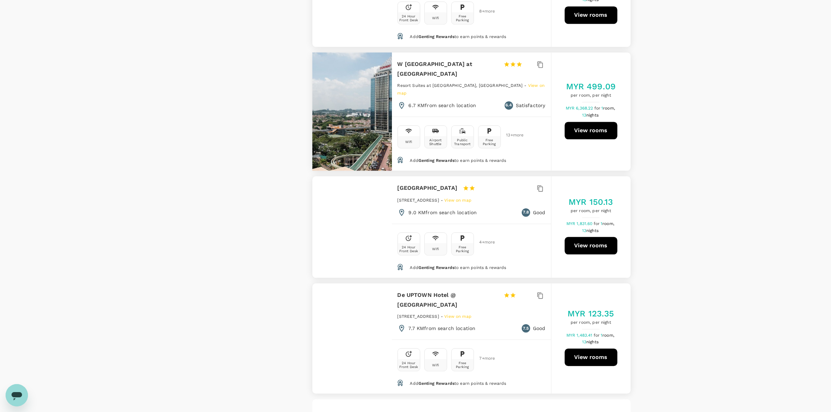
scroll to position [2039, 0]
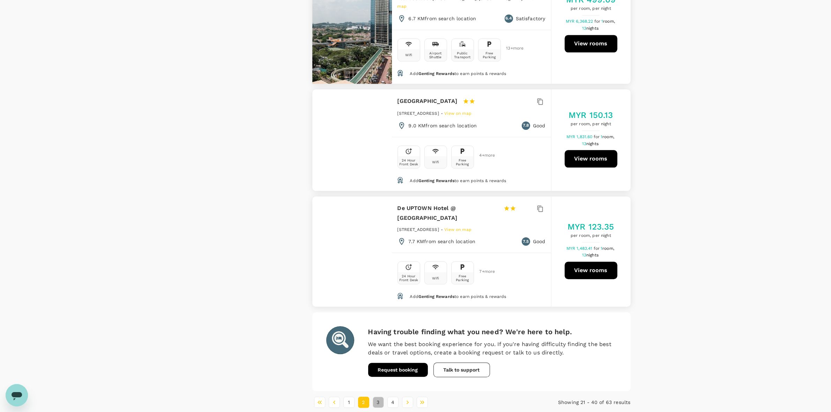
click at [375, 397] on button "3" at bounding box center [378, 402] width 11 height 11
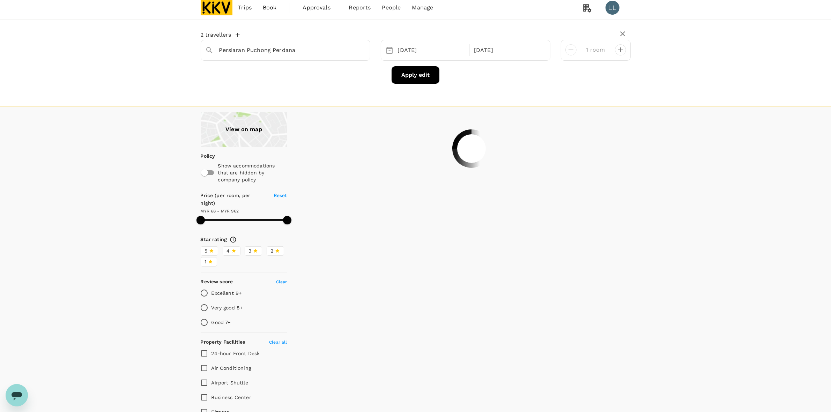
scroll to position [0, 0]
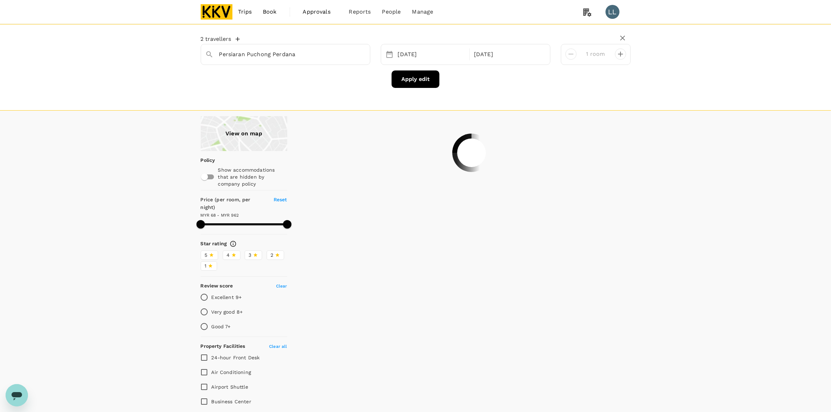
click at [699, 152] on div "View on map Policy Show accommodations that are hidden by company policy Price …" at bounding box center [415, 386] width 831 height 541
type input "961.53"
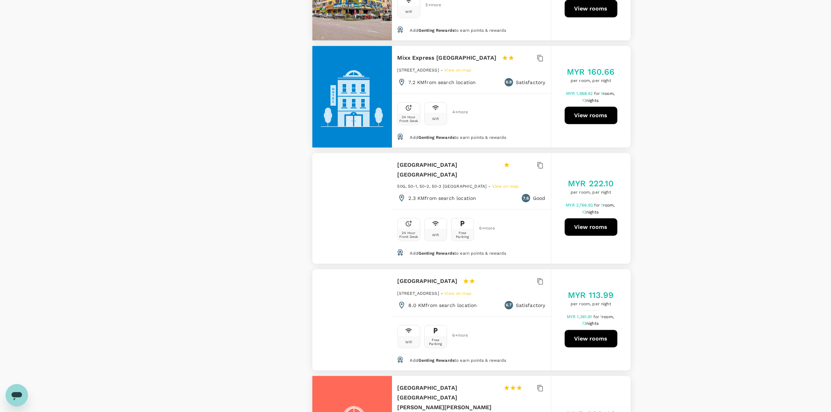
scroll to position [742, 0]
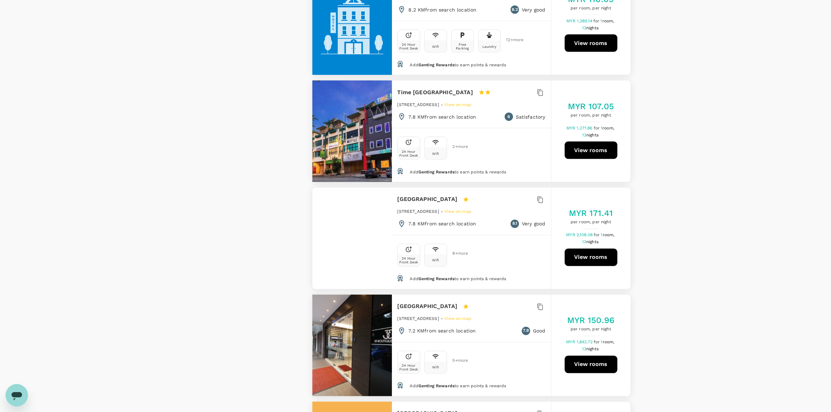
scroll to position [1614, 0]
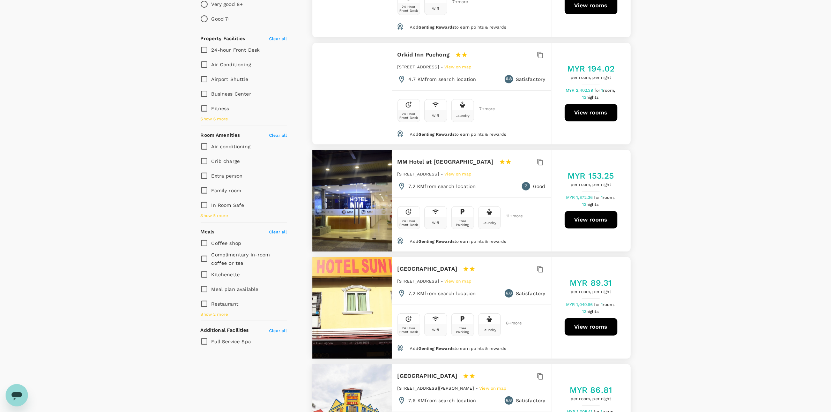
scroll to position [0, 0]
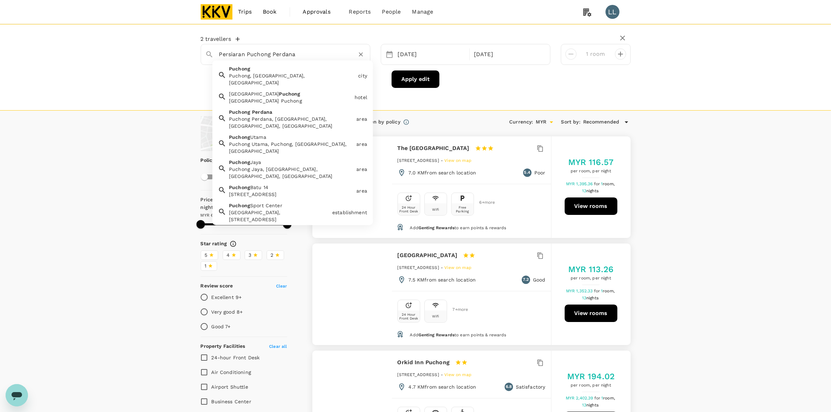
click at [315, 55] on input "Persiaran Puchong Perdana" at bounding box center [282, 54] width 127 height 11
click at [358, 55] on icon "Clear" at bounding box center [360, 54] width 7 height 7
click at [323, 55] on input "Persiaran Puchong Perdana" at bounding box center [282, 54] width 127 height 11
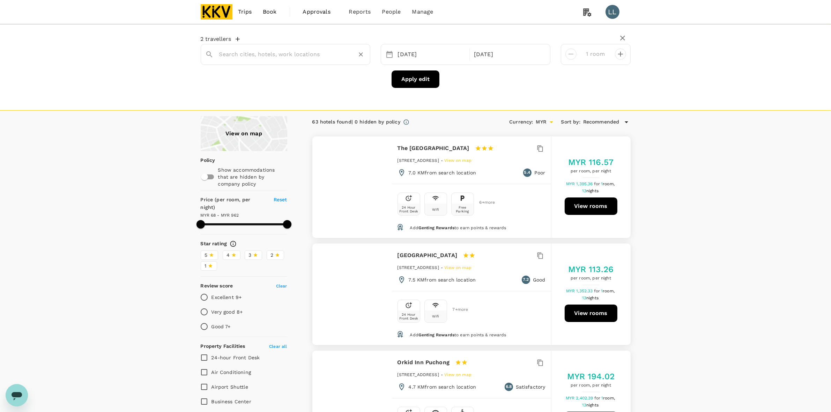
paste input "Property Distance Approx. Nightly Rate Notes Ibis PJCC PJ"
drag, startPoint x: 231, startPoint y: 52, endPoint x: 310, endPoint y: 53, distance: 78.5
click at [293, 52] on input "Property Distance Approx. Nightly Rate Notes Ibis PJCC PJ" at bounding box center [282, 54] width 127 height 11
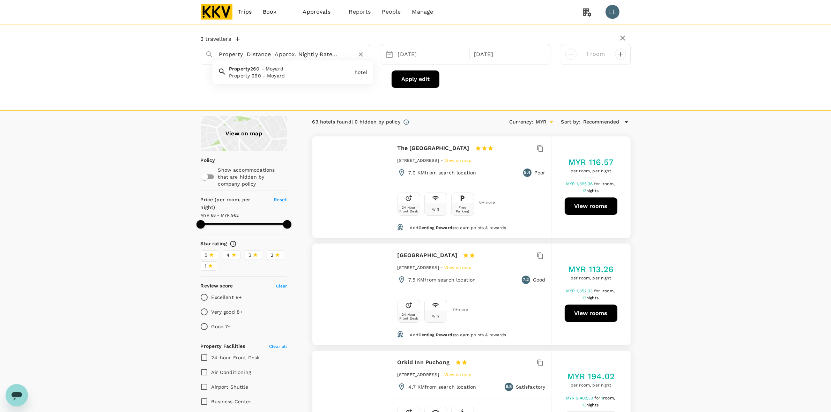
drag, startPoint x: 310, startPoint y: 53, endPoint x: 52, endPoint y: 48, distance: 258.4
click at [53, 48] on div "2 travellers Property Distance Approx. Nightly Rate Notes Ibis PJCC PJ Property…" at bounding box center [415, 67] width 831 height 87
click at [273, 72] on div "Ibis Pjcc Petaling Jaya" at bounding box center [290, 75] width 123 height 7
type input "Ibis Pjcc Petaling Jaya"
click at [425, 76] on button "Apply edit" at bounding box center [416, 79] width 48 height 17
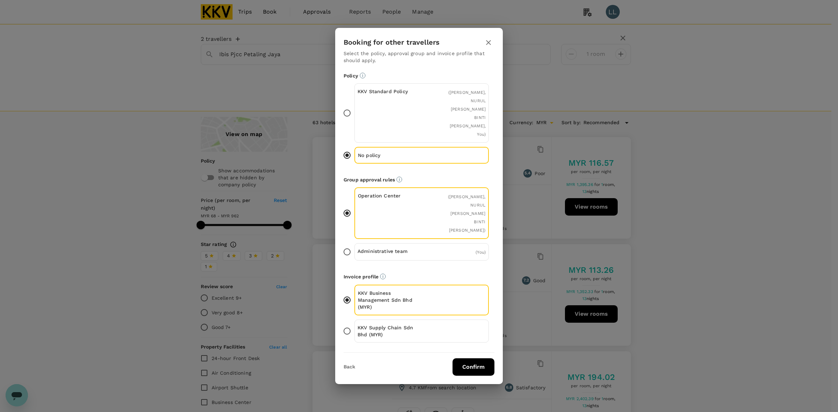
click at [466, 358] on button "Confirm" at bounding box center [473, 366] width 42 height 17
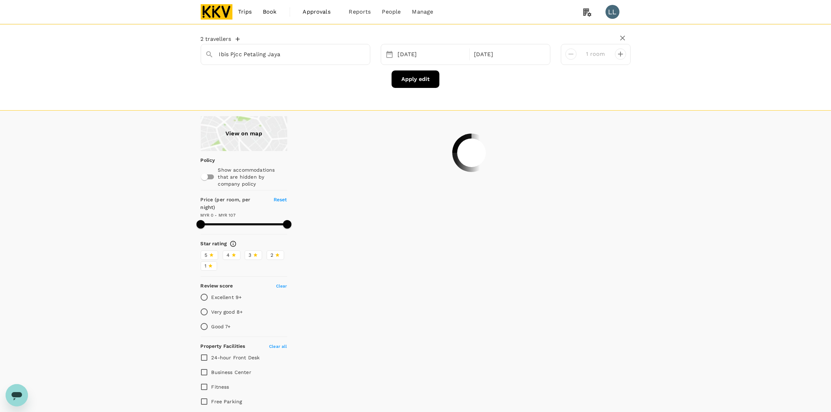
type input "106"
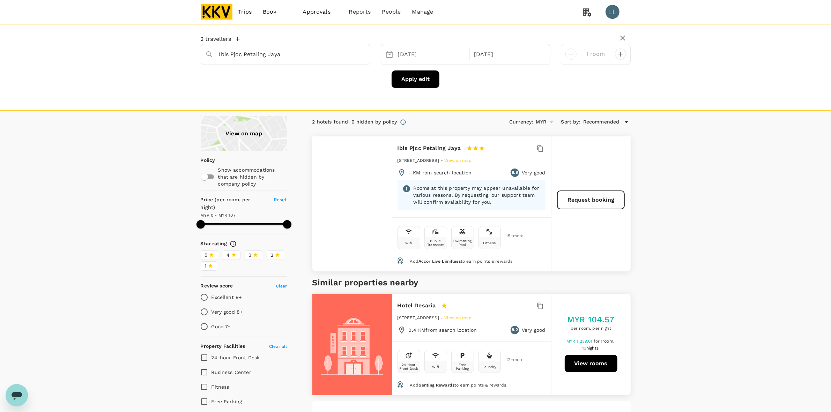
drag, startPoint x: 730, startPoint y: 186, endPoint x: 725, endPoint y: 187, distance: 5.3
click at [726, 185] on div "View on map Policy Show accommodations that are hidden by company policy Price …" at bounding box center [415, 311] width 831 height 391
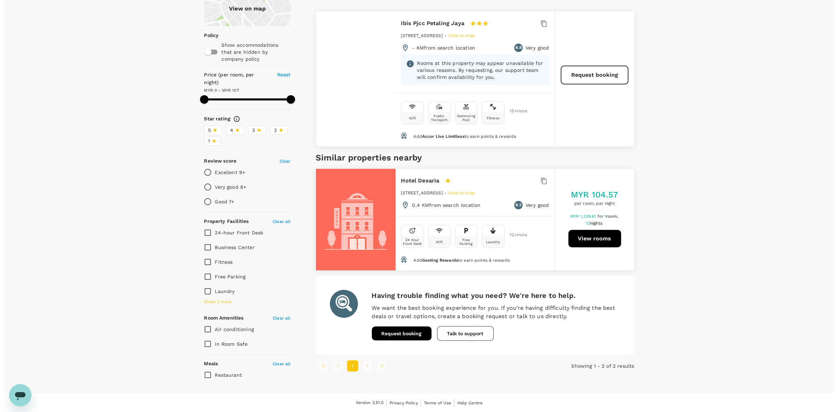
scroll to position [126, 0]
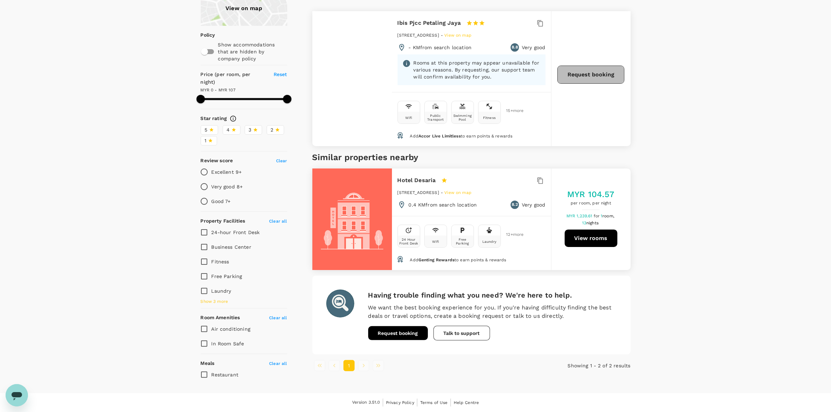
click at [578, 77] on button "Request booking" at bounding box center [590, 75] width 67 height 18
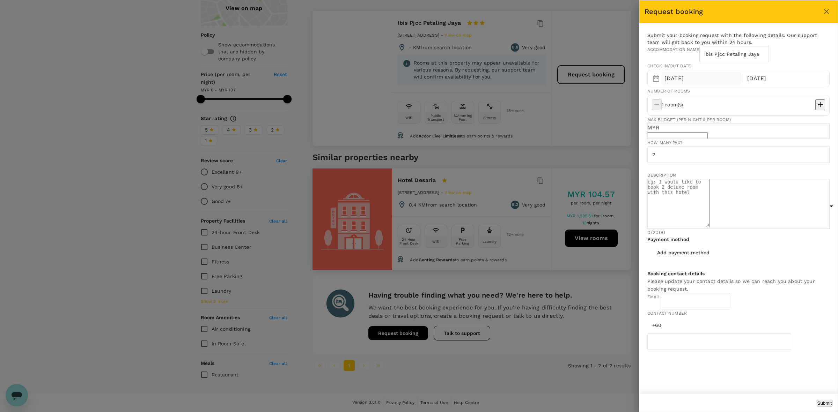
type input "xingzhengyw@kkgroup.cn"
type input "162883349"
click at [831, 6] on div at bounding box center [826, 12] width 12 height 12
click at [816, 7] on div "Request booking" at bounding box center [732, 11] width 176 height 11
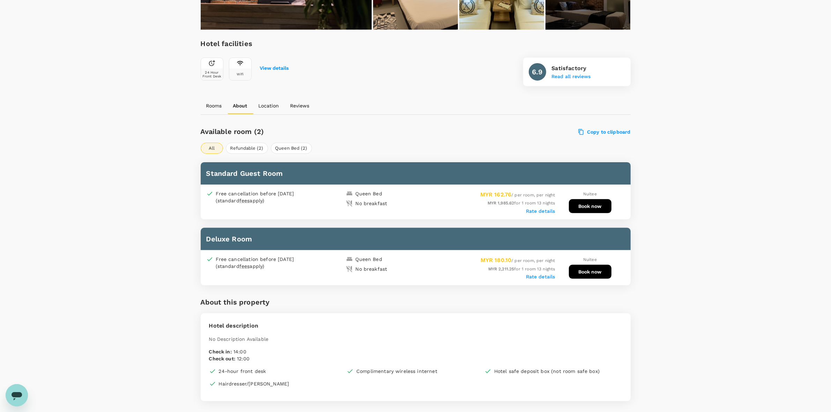
scroll to position [262, 0]
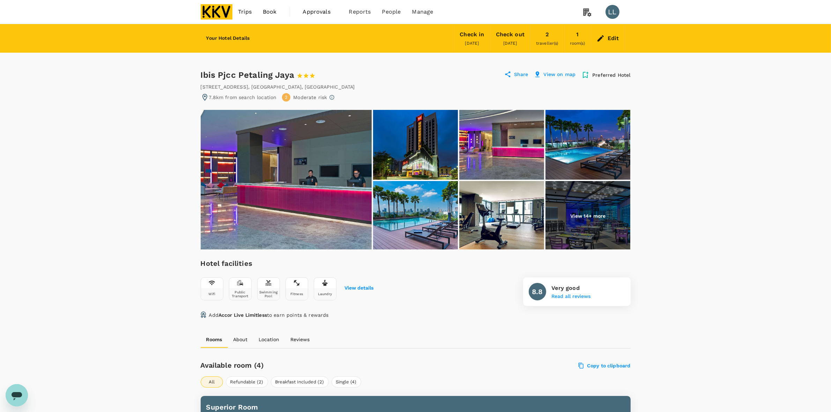
drag, startPoint x: 728, startPoint y: 226, endPoint x: 727, endPoint y: 222, distance: 4.0
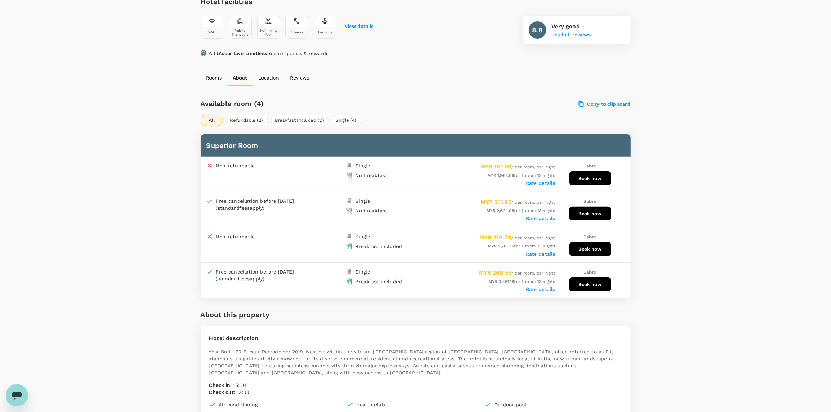
scroll to position [305, 0]
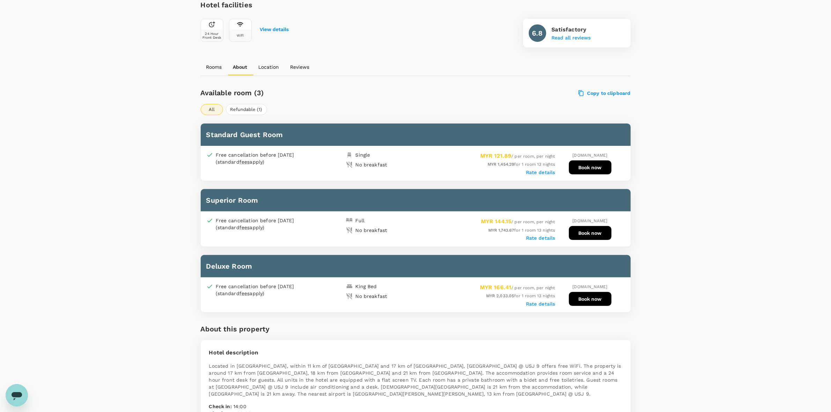
scroll to position [262, 0]
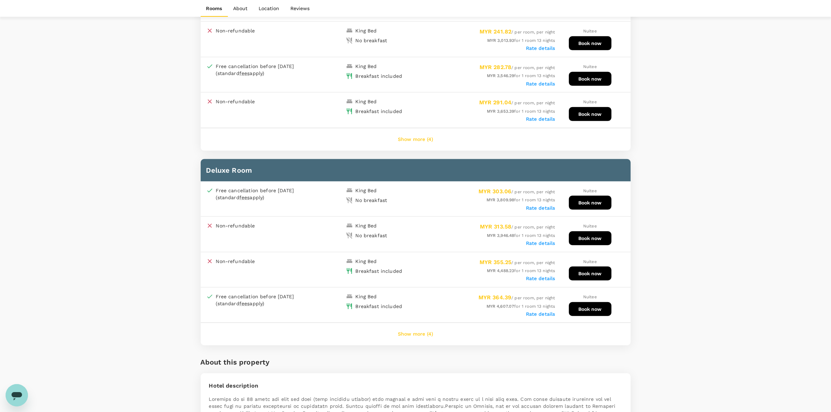
scroll to position [436, 0]
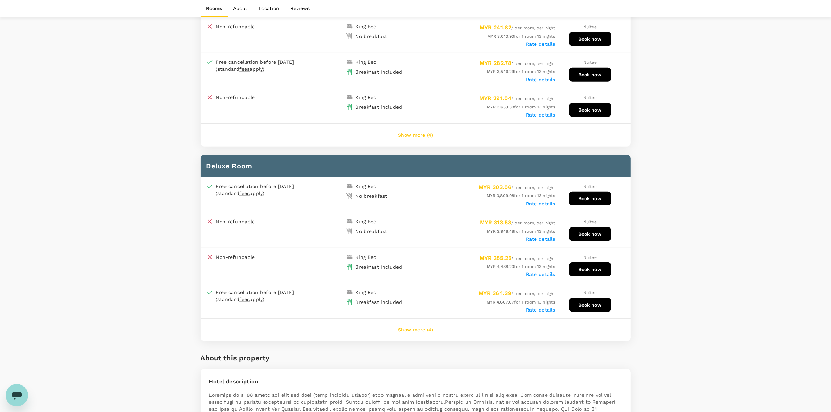
click at [414, 325] on button "Show more (4)" at bounding box center [415, 330] width 55 height 17
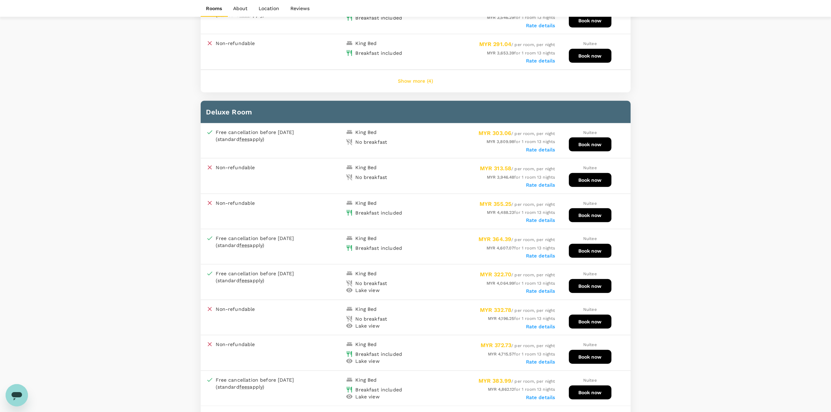
scroll to position [611, 0]
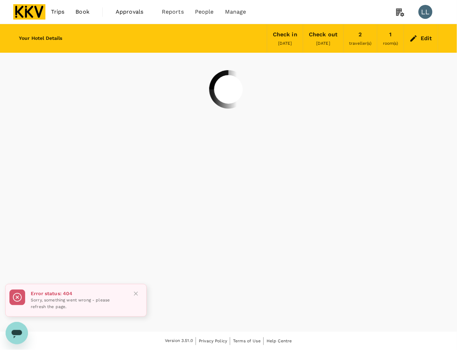
click at [38, 15] on img at bounding box center [29, 11] width 32 height 15
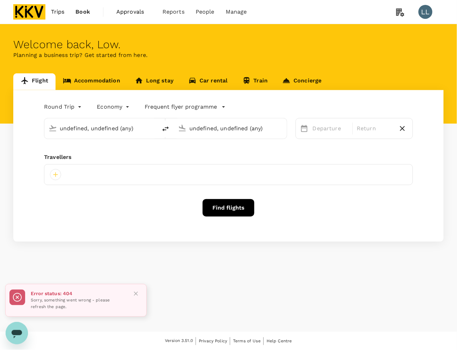
type input "[PERSON_NAME] (JHB)"
type input "Sultan [PERSON_NAME] [PERSON_NAME] (SZB)"
type input "[PERSON_NAME] (JHB)"
type input "Sultan [PERSON_NAME] [PERSON_NAME] (SZB)"
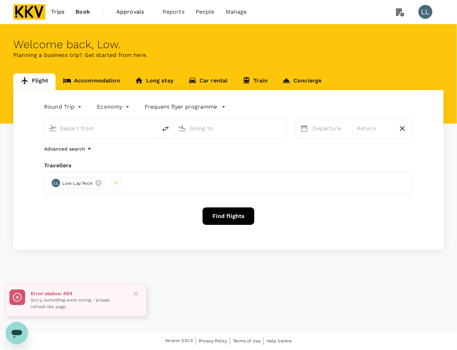
type input "[PERSON_NAME] (JHB)"
type input "Sultan [PERSON_NAME] [PERSON_NAME] (SZB)"
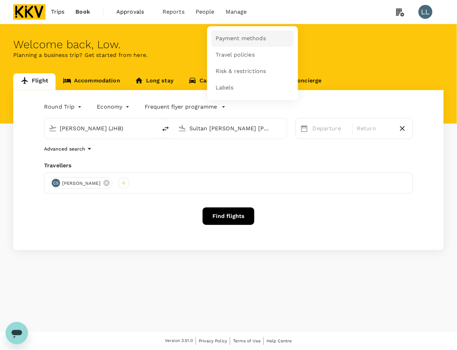
click at [237, 40] on span "Payment methods" at bounding box center [240, 39] width 50 height 8
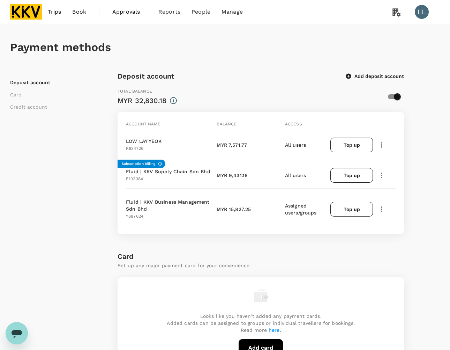
click at [383, 144] on icon "button" at bounding box center [382, 145] width 8 height 8
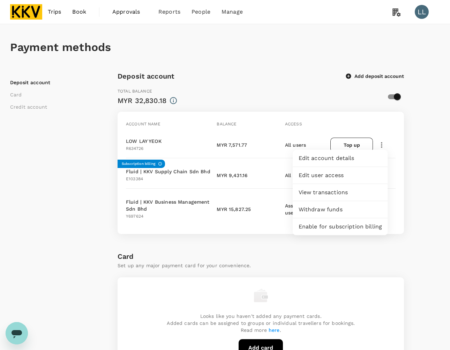
click at [425, 185] on div "Deposit account Card Credit account Deposit account Add deposit account Total b…" at bounding box center [225, 347] width 430 height 552
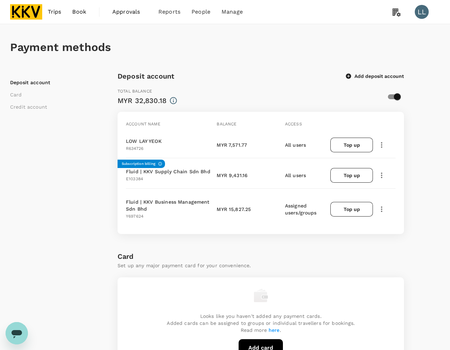
click at [380, 205] on icon "button" at bounding box center [382, 209] width 8 height 8
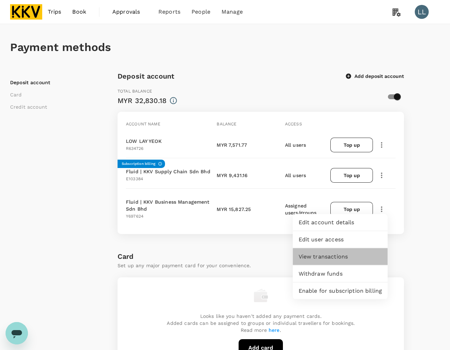
click at [341, 257] on span "View transactions" at bounding box center [341, 256] width 84 height 8
